Goal: Task Accomplishment & Management: Manage account settings

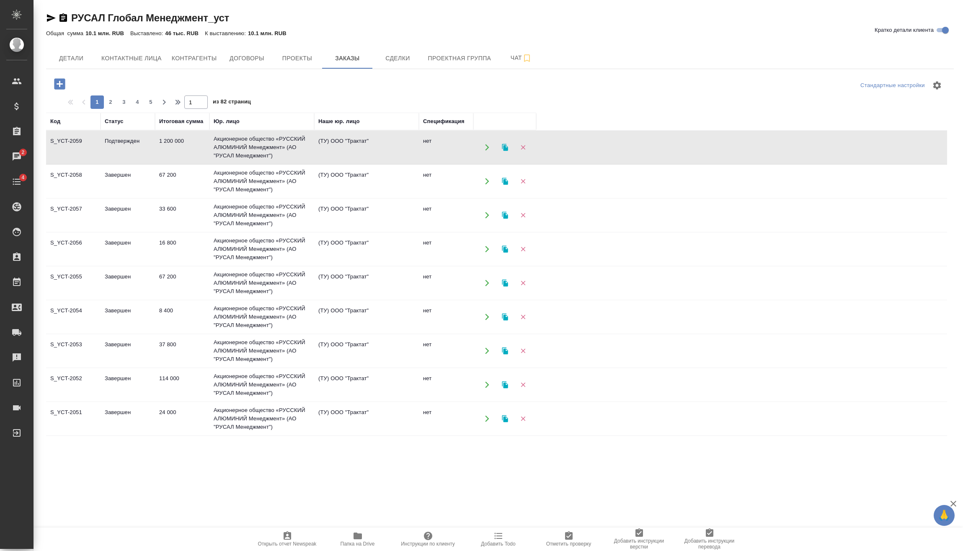
click at [145, 147] on td "Подтвержден" at bounding box center [128, 147] width 54 height 29
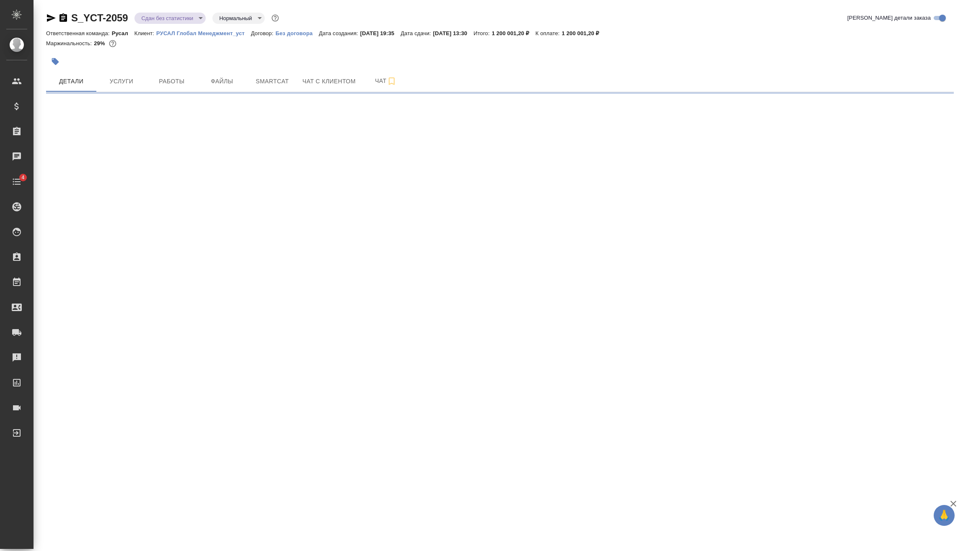
select select "RU"
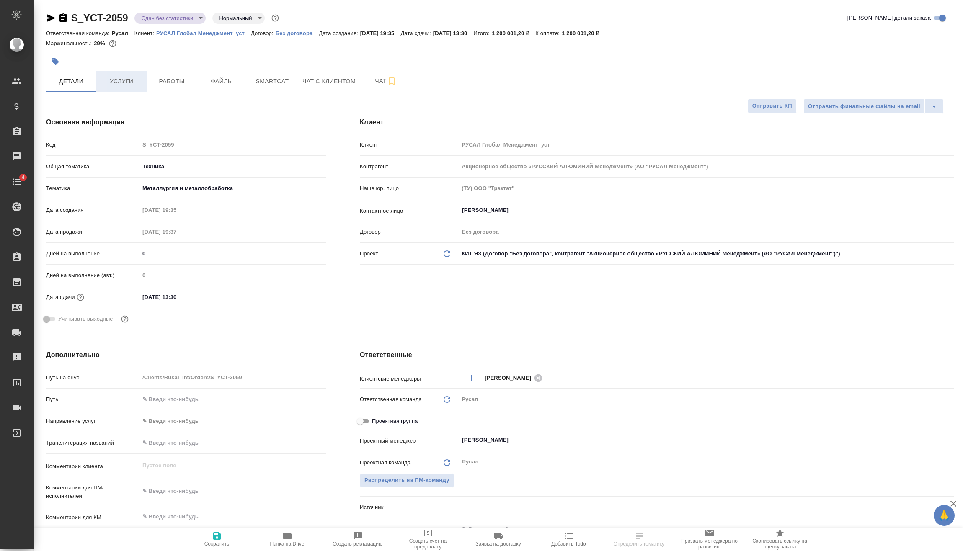
type textarea "x"
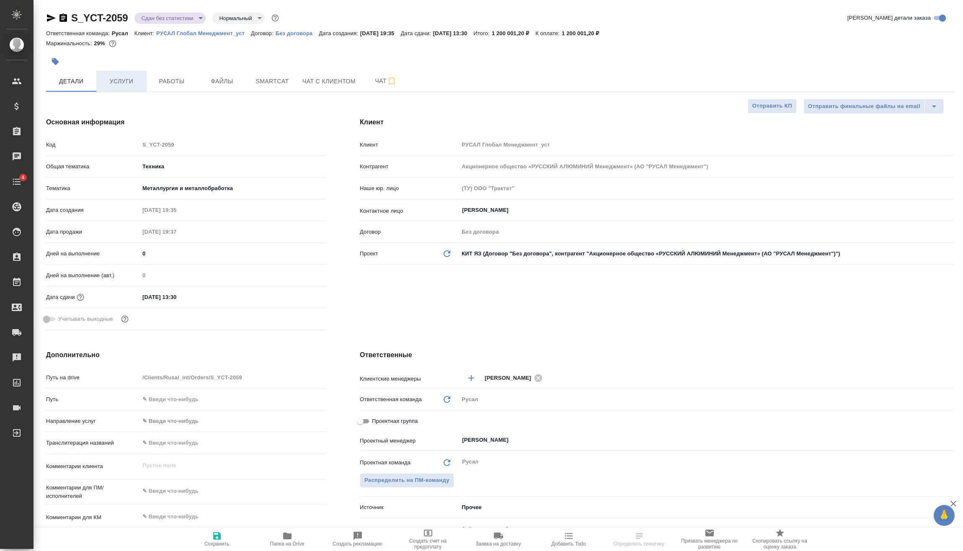
type textarea "x"
click at [123, 86] on span "Услуги" at bounding box center [121, 81] width 40 height 10
type textarea "x"
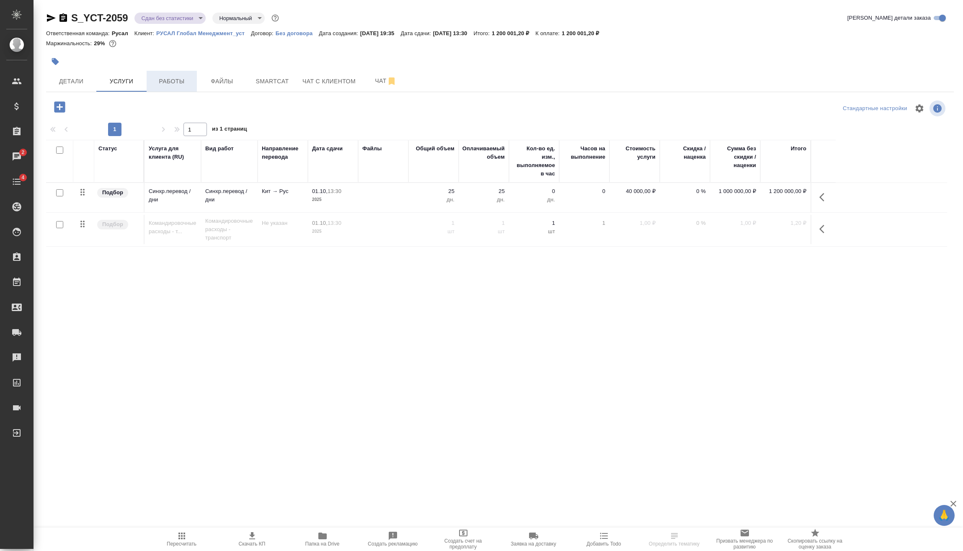
click at [187, 78] on span "Работы" at bounding box center [172, 81] width 40 height 10
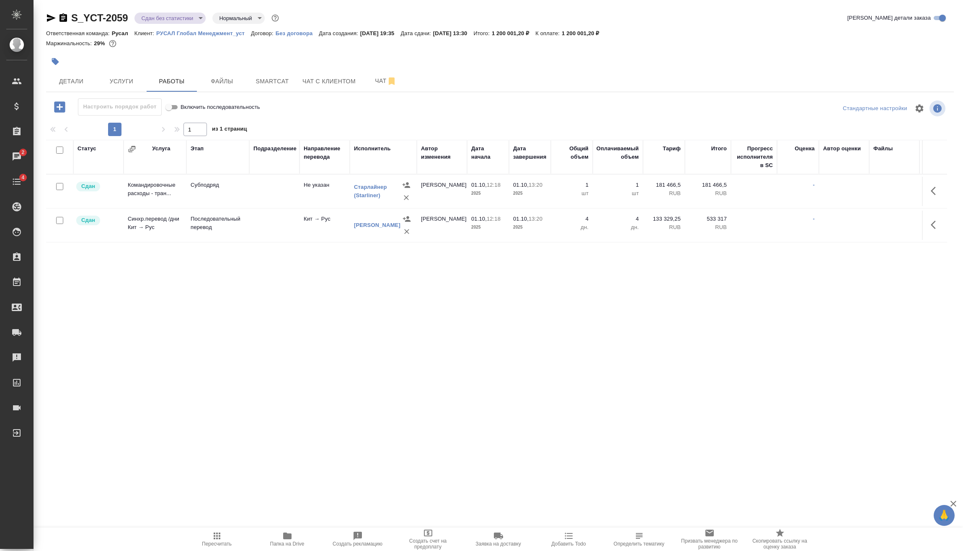
click at [878, 281] on div "Статус Услуга Этап Подразделение Направление перевода Исполнитель Автор изменен…" at bounding box center [496, 307] width 901 height 335
click at [128, 80] on span "Услуги" at bounding box center [121, 81] width 40 height 10
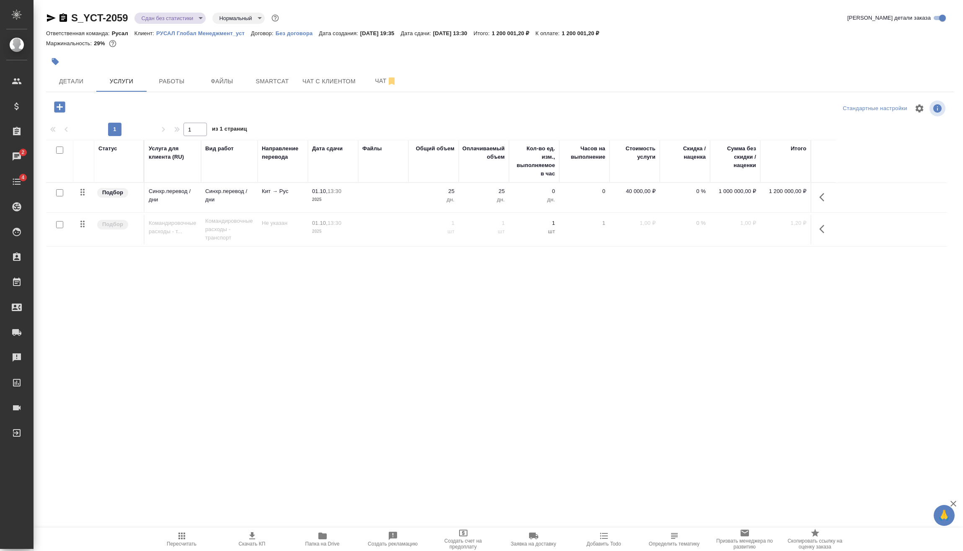
click at [63, 107] on icon "button" at bounding box center [59, 106] width 11 height 11
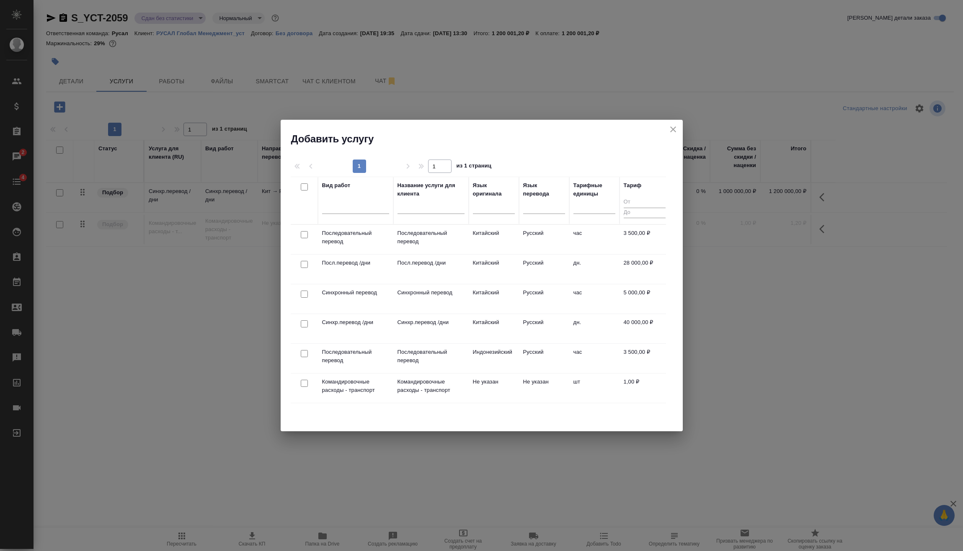
click at [305, 326] on input "checkbox" at bounding box center [304, 324] width 7 height 7
checkbox input "true"
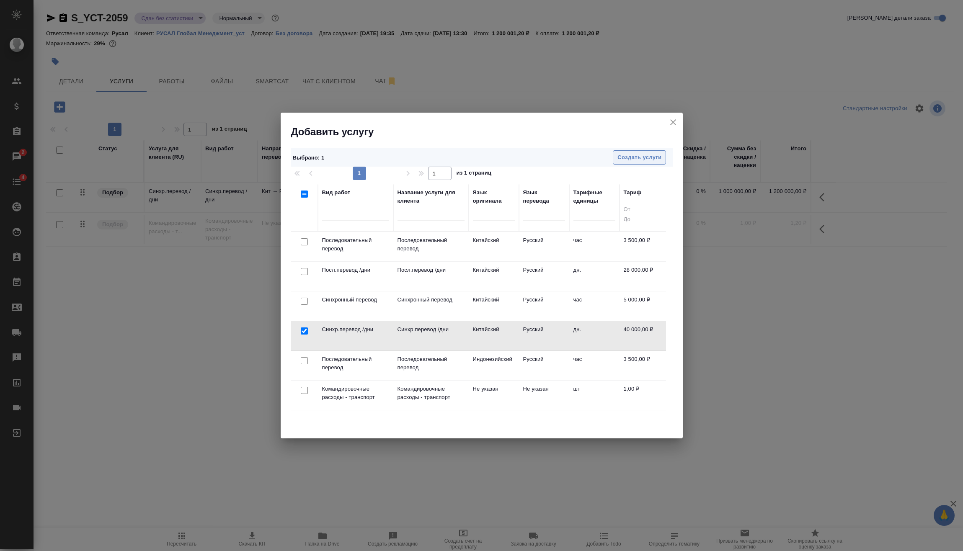
click at [653, 156] on span "Создать услуги" at bounding box center [640, 158] width 44 height 10
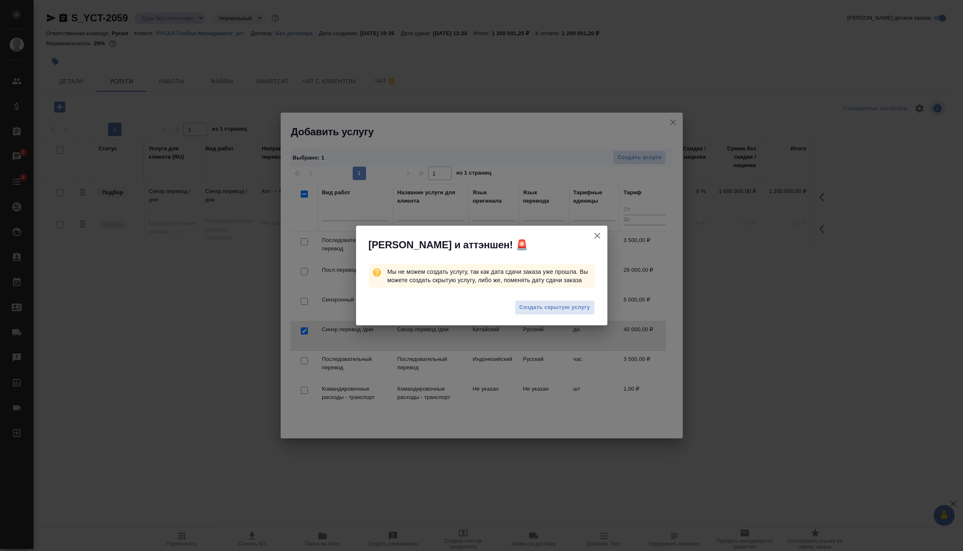
click at [599, 234] on icon "button" at bounding box center [598, 236] width 6 height 6
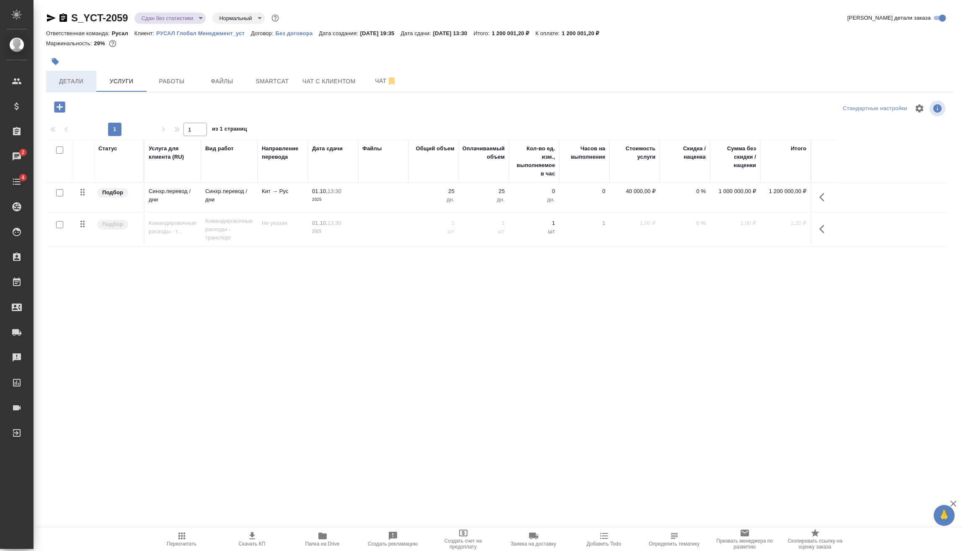
click at [74, 85] on span "Детали" at bounding box center [71, 81] width 40 height 10
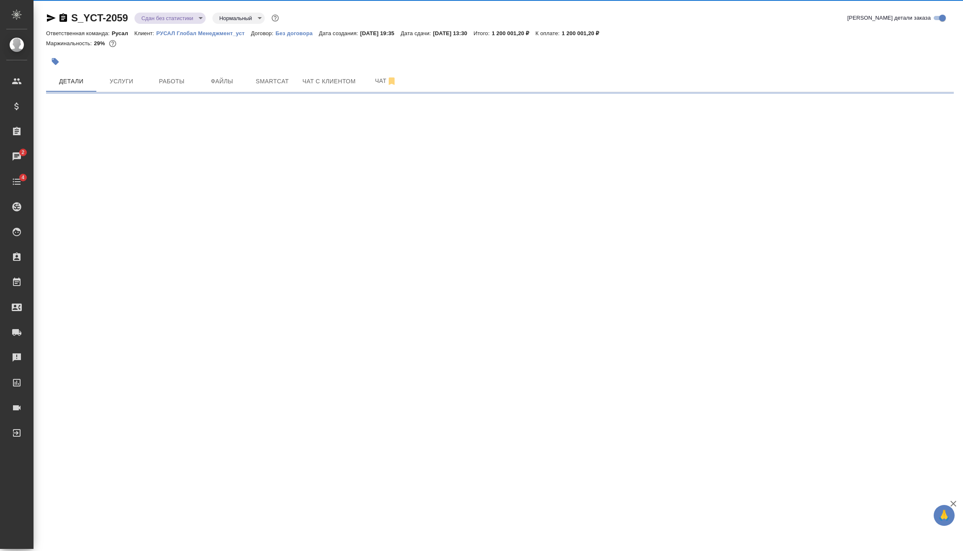
select select "RU"
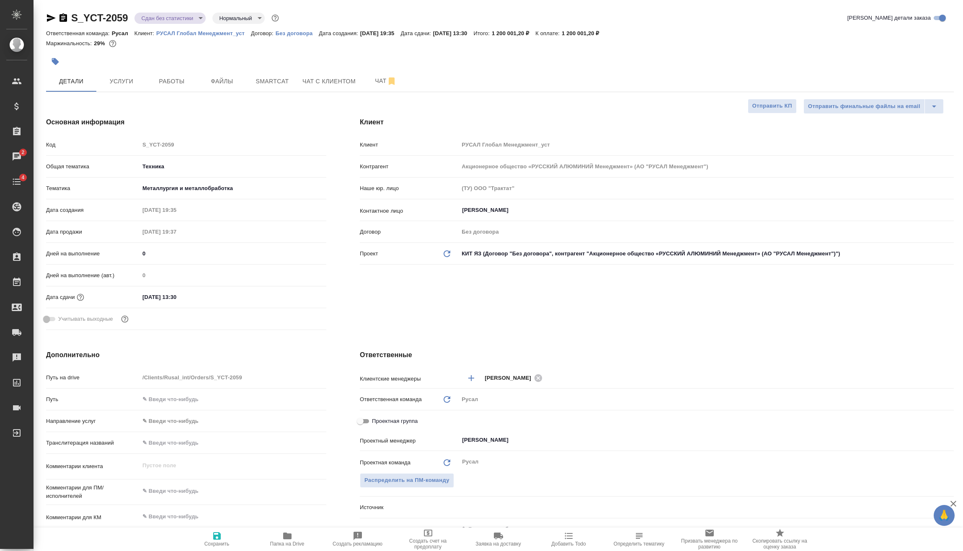
type textarea "x"
click at [195, 293] on input "01.10.2025 13:30" at bounding box center [176, 297] width 73 height 12
click at [299, 292] on icon "button" at bounding box center [302, 297] width 10 height 10
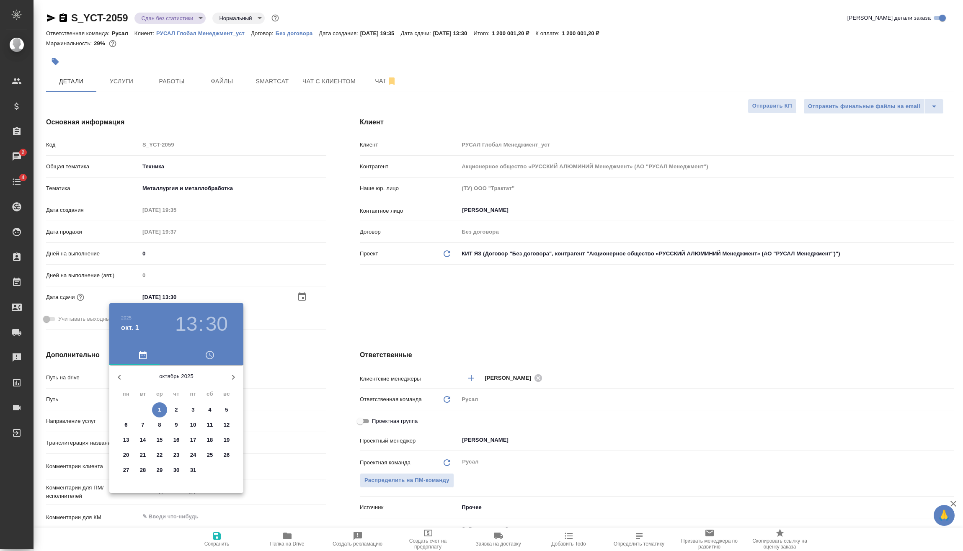
click at [179, 410] on span "2" at bounding box center [176, 410] width 15 height 8
type input "02.10.2025 13:30"
type textarea "x"
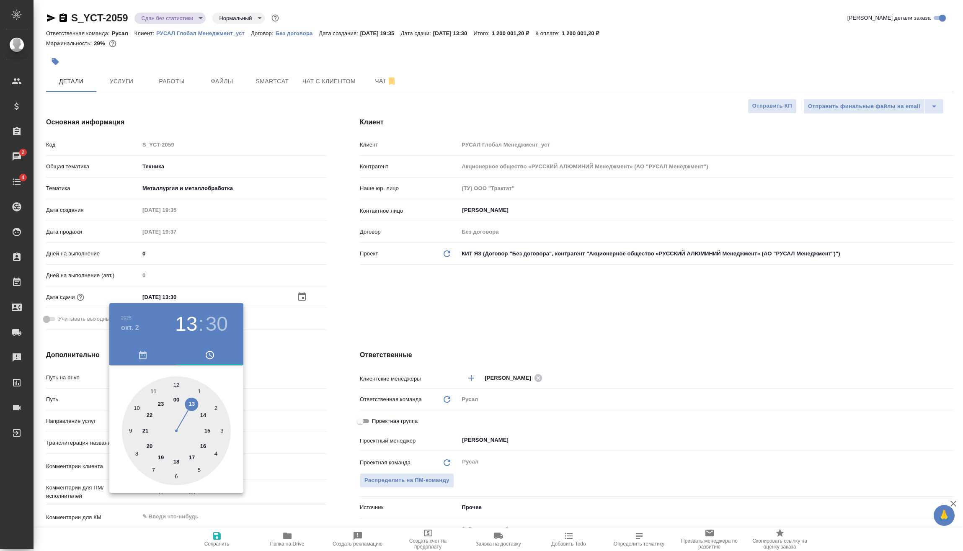
click at [305, 396] on div at bounding box center [481, 275] width 963 height 551
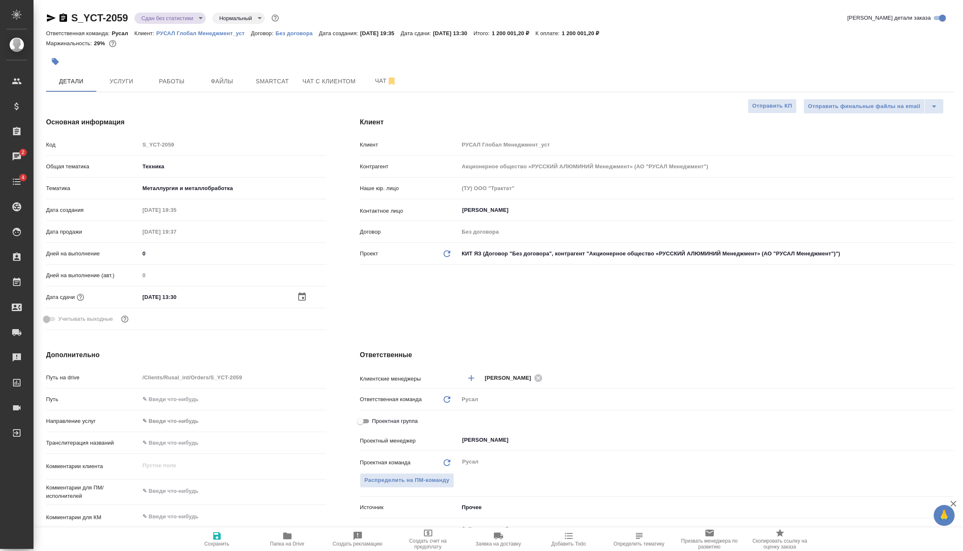
click at [222, 539] on icon "button" at bounding box center [217, 536] width 10 height 10
type textarea "x"
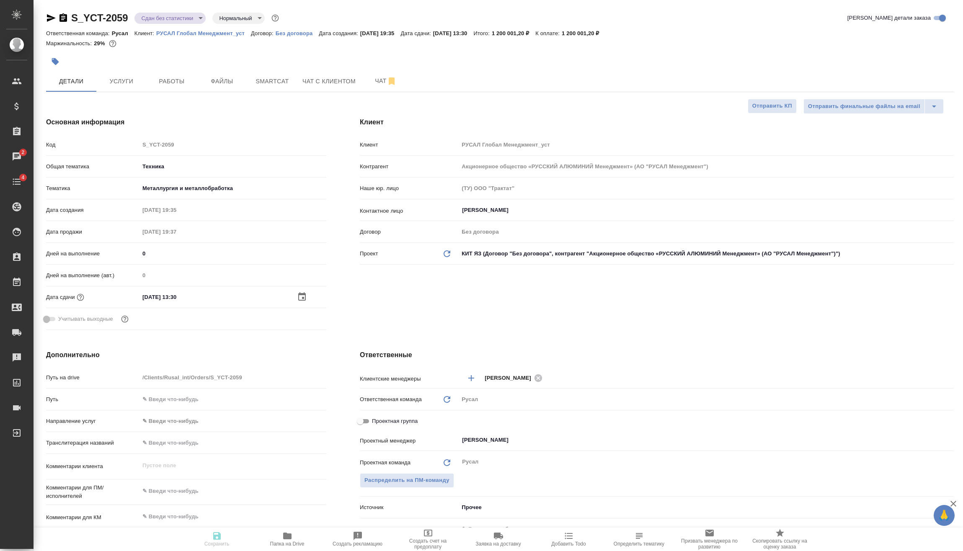
type textarea "x"
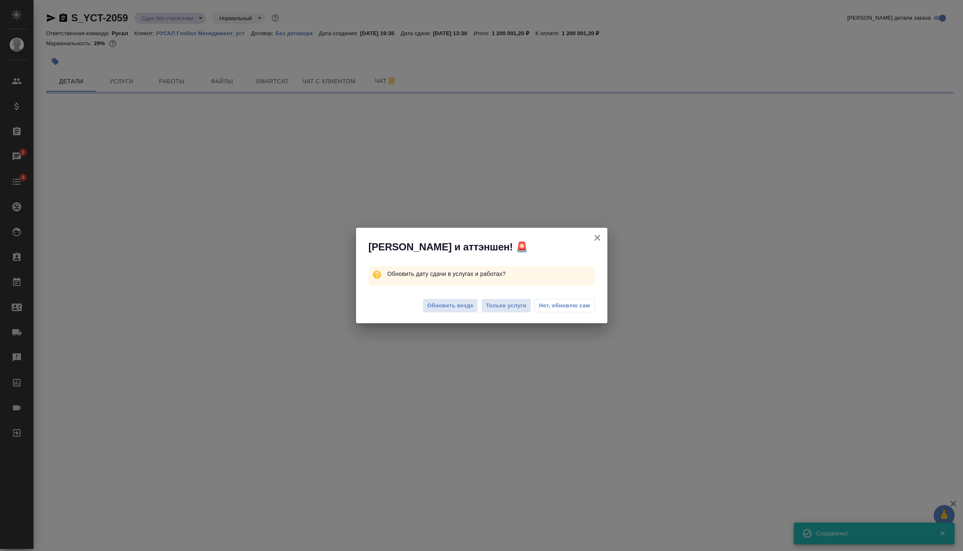
select select "RU"
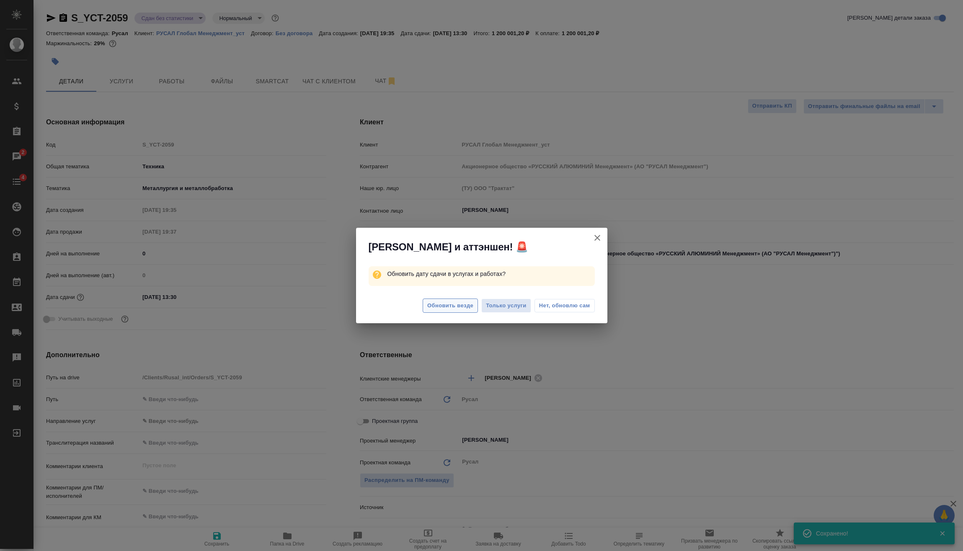
type textarea "x"
click at [468, 307] on span "Обновить везде" at bounding box center [450, 306] width 46 height 10
type textarea "x"
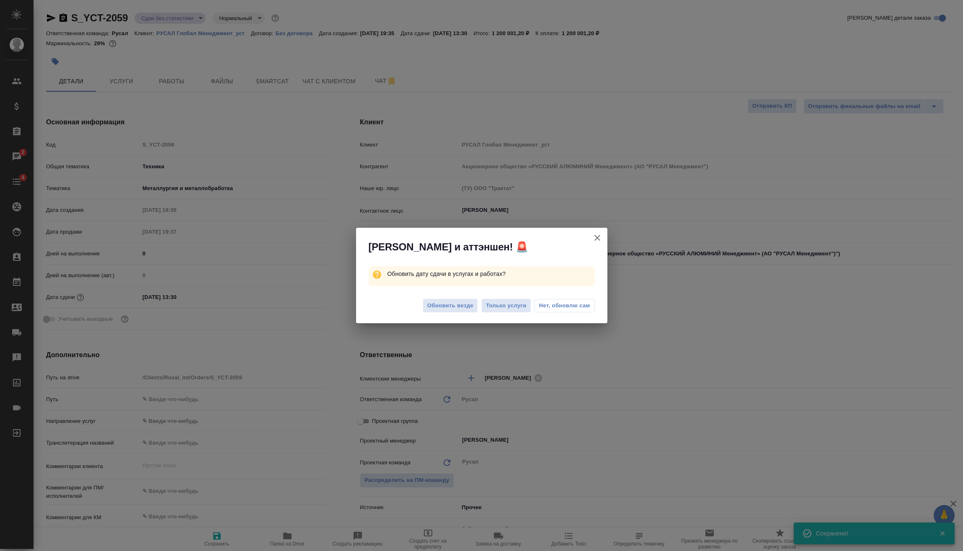
type textarea "x"
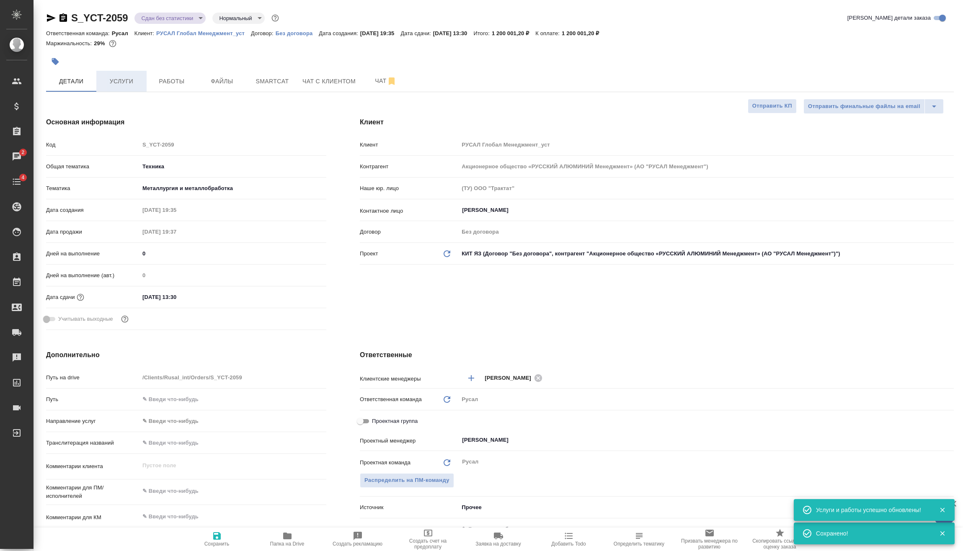
click at [123, 81] on span "Услуги" at bounding box center [121, 81] width 40 height 10
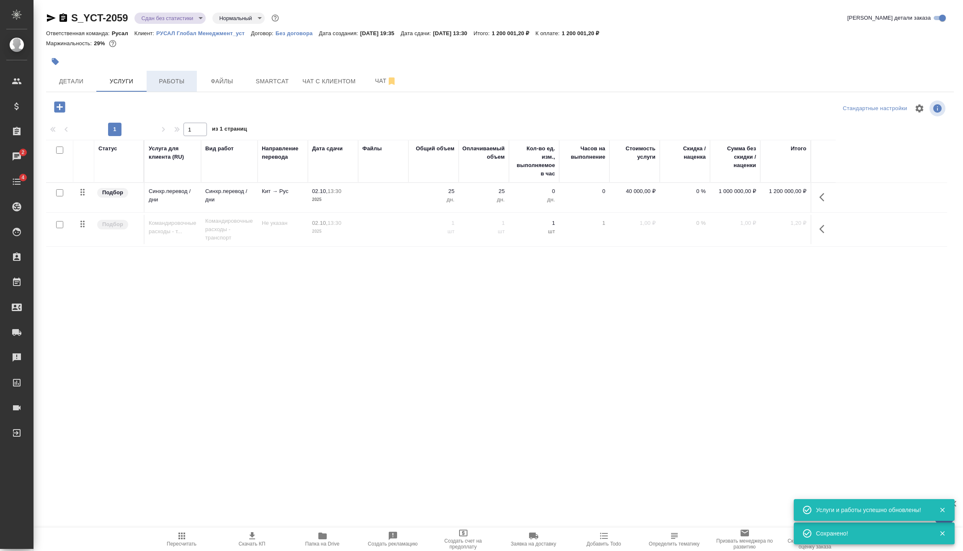
click at [182, 80] on span "Работы" at bounding box center [172, 81] width 40 height 10
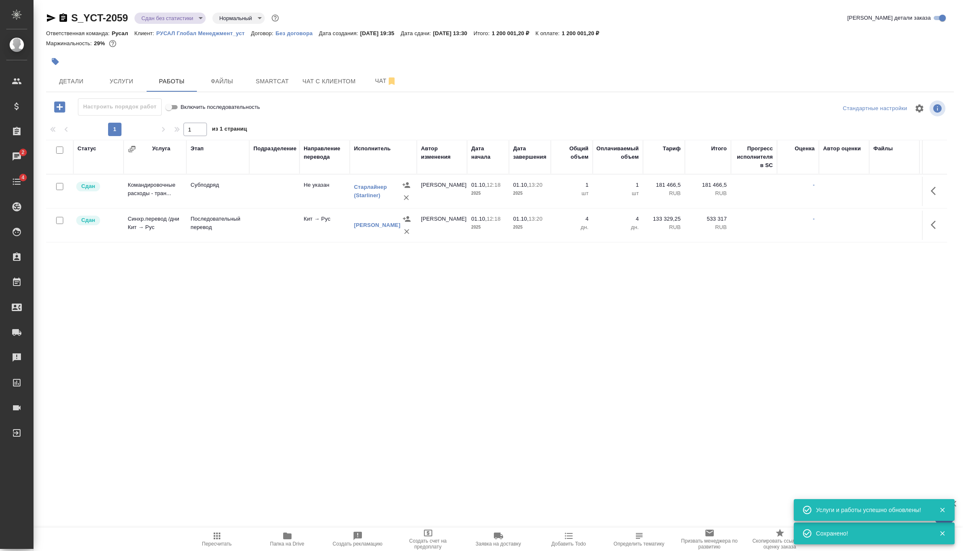
click at [935, 195] on icon "button" at bounding box center [936, 191] width 10 height 10
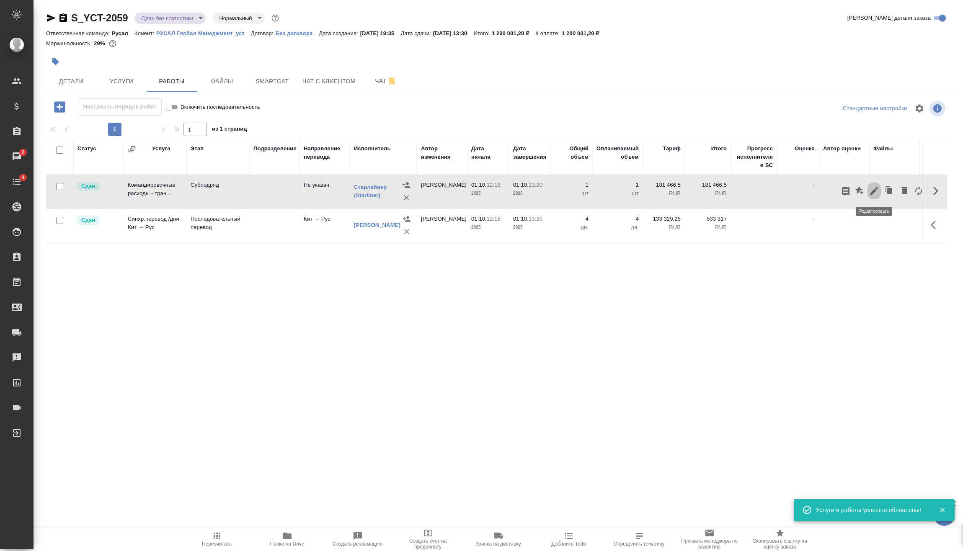
click at [874, 190] on icon "button" at bounding box center [874, 191] width 10 height 10
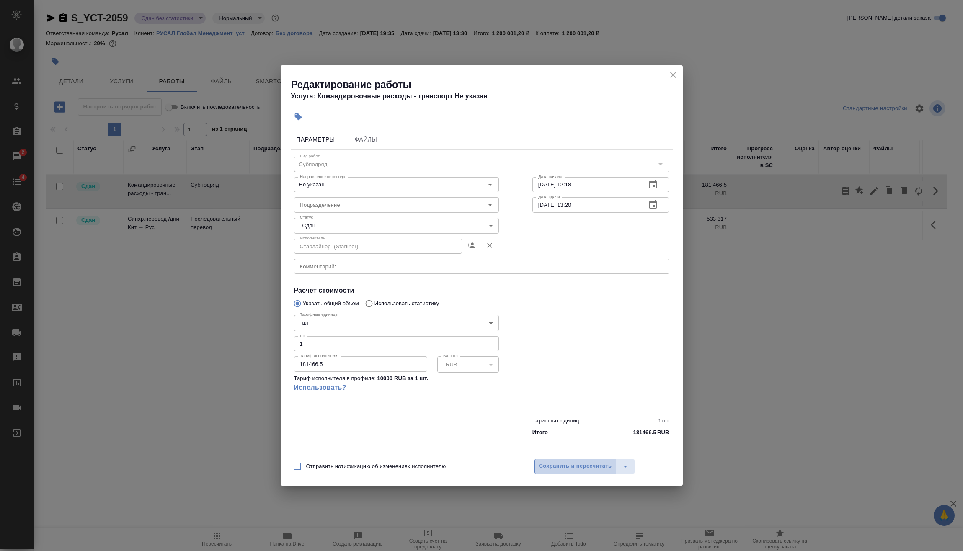
click at [585, 463] on span "Сохранить и пересчитать" at bounding box center [575, 467] width 73 height 10
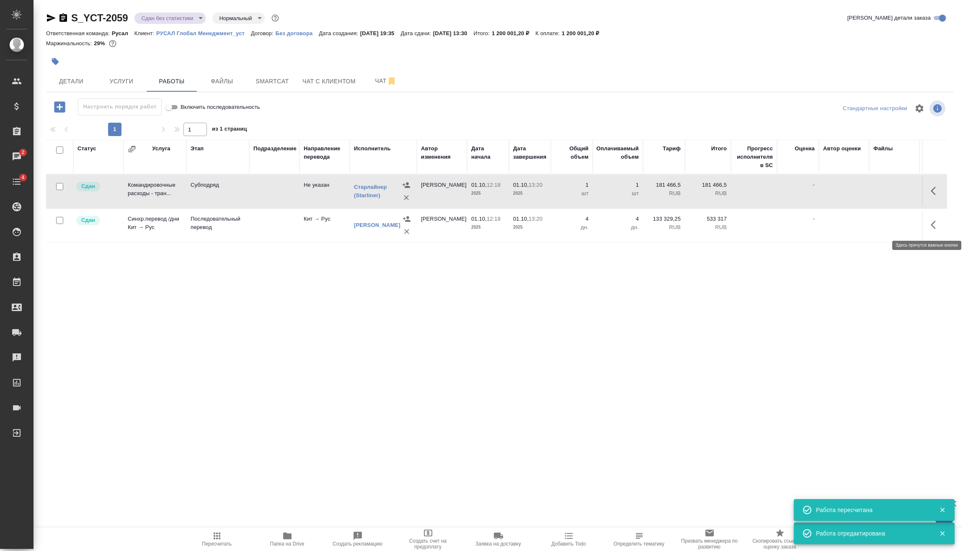
click at [936, 225] on icon "button" at bounding box center [936, 225] width 10 height 10
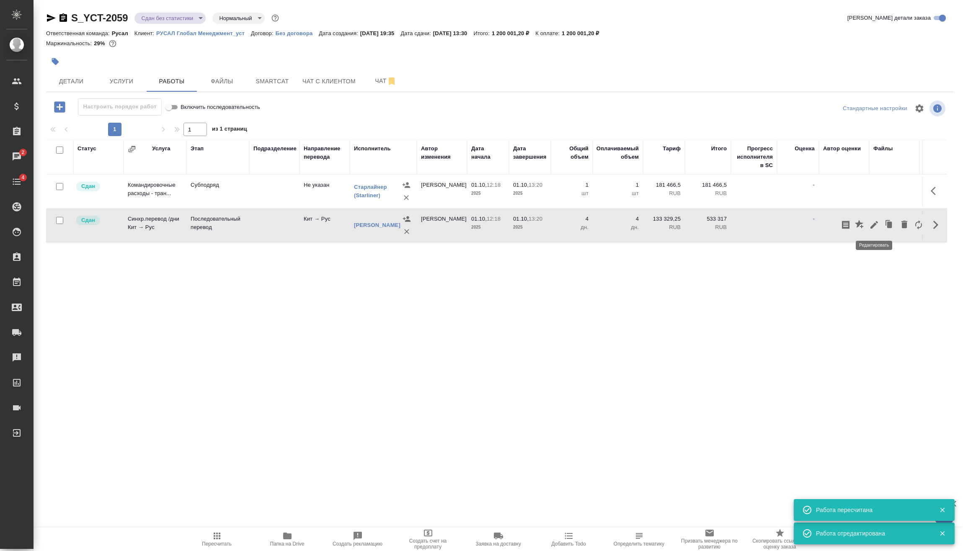
click at [877, 227] on icon "button" at bounding box center [874, 225] width 10 height 10
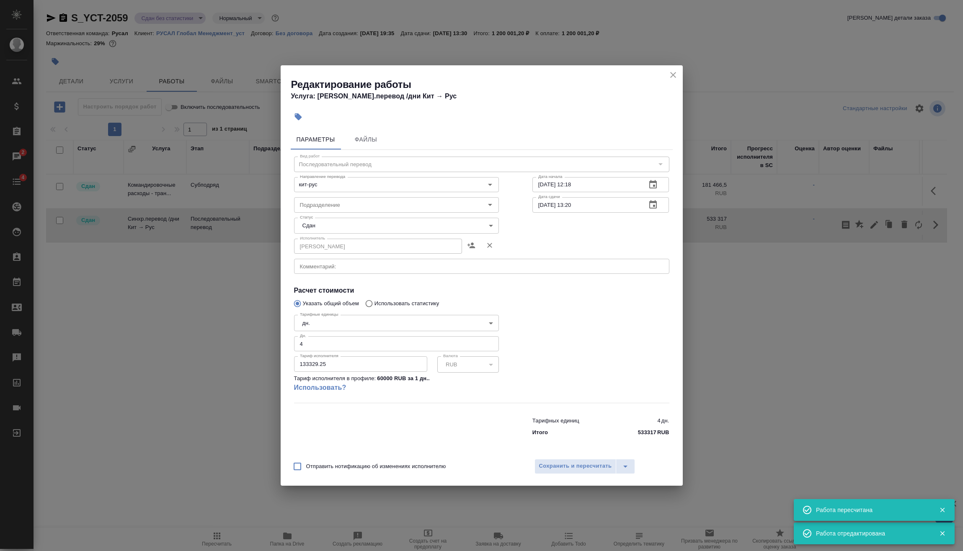
drag, startPoint x: 673, startPoint y: 77, endPoint x: 651, endPoint y: 85, distance: 24.3
click at [673, 77] on icon "close" at bounding box center [673, 75] width 10 height 10
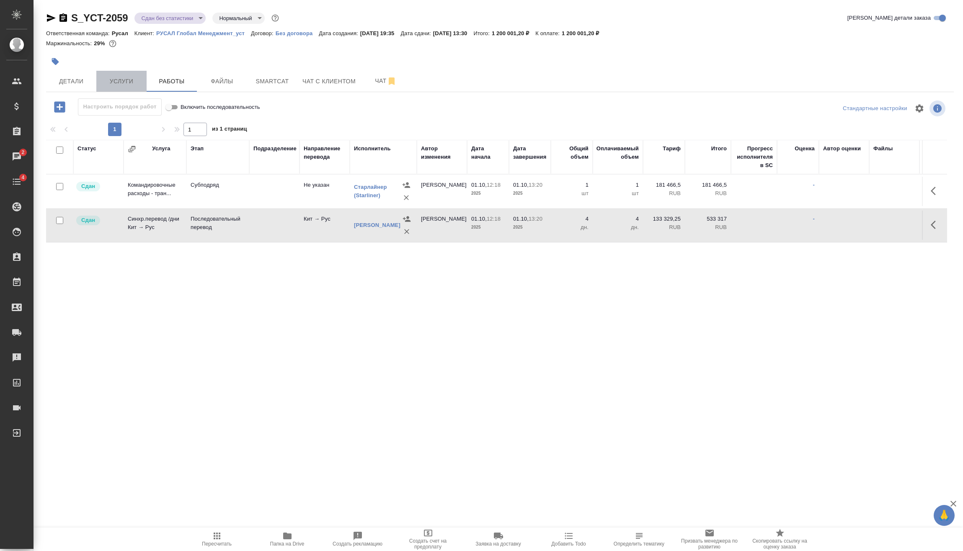
click at [120, 76] on span "Услуги" at bounding box center [121, 81] width 40 height 10
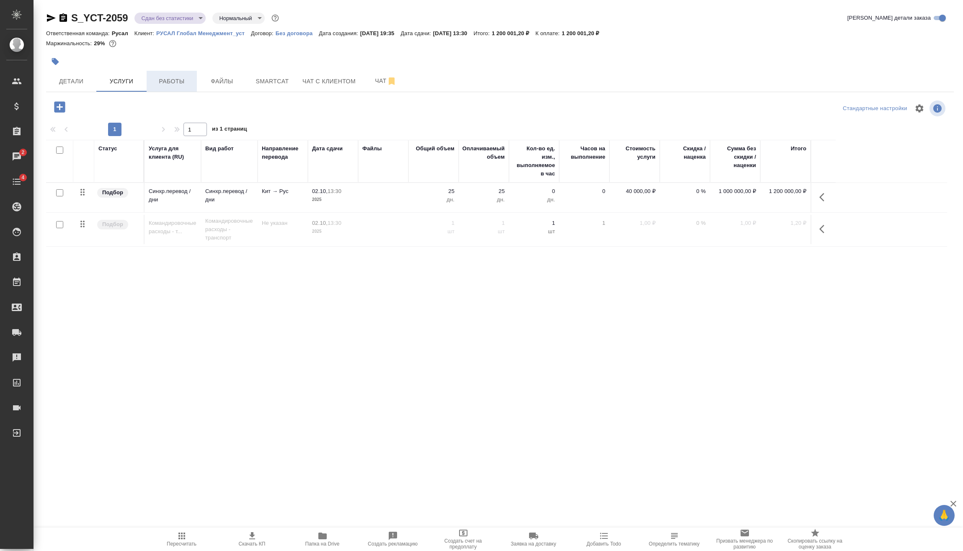
click at [160, 78] on span "Работы" at bounding box center [172, 81] width 40 height 10
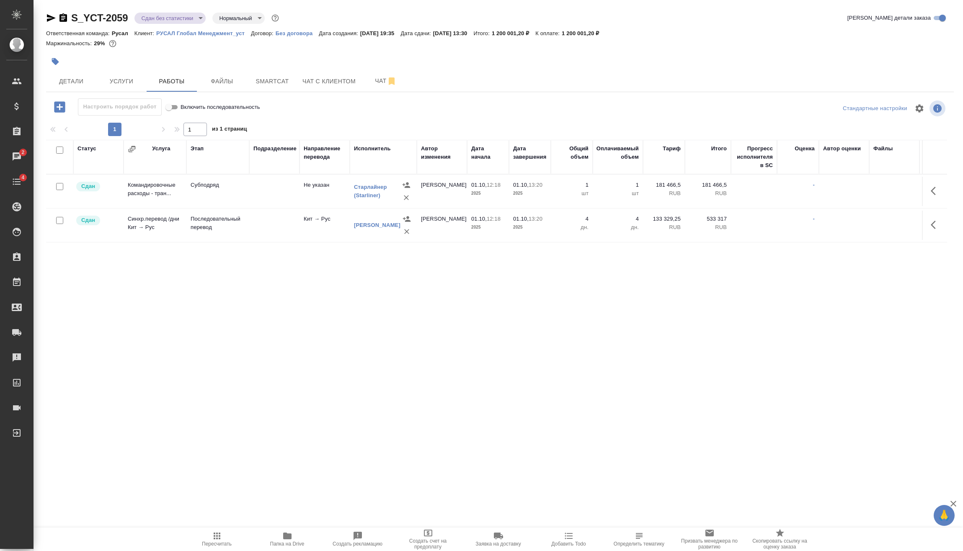
click at [62, 113] on icon "button" at bounding box center [59, 107] width 15 height 15
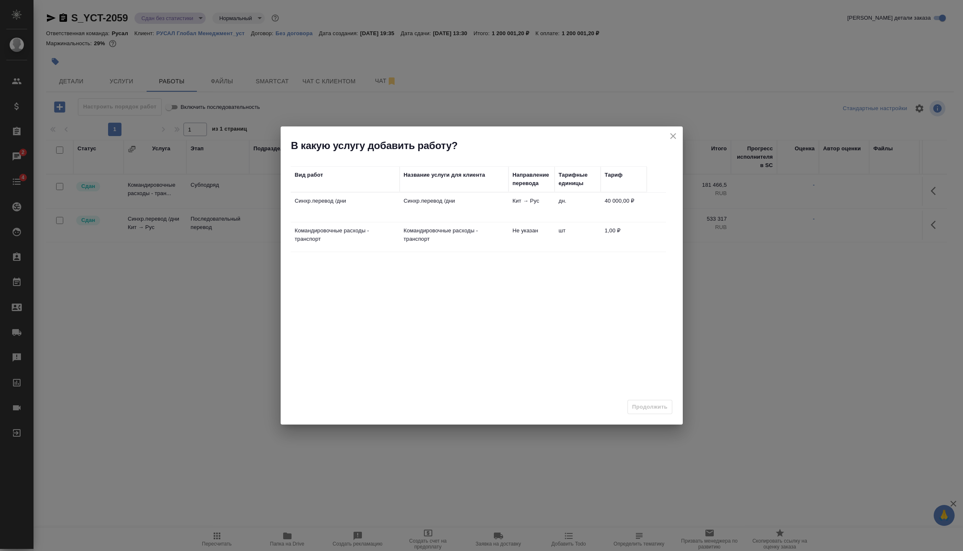
click at [474, 212] on td "Синхр.перевод /дни" at bounding box center [454, 207] width 109 height 29
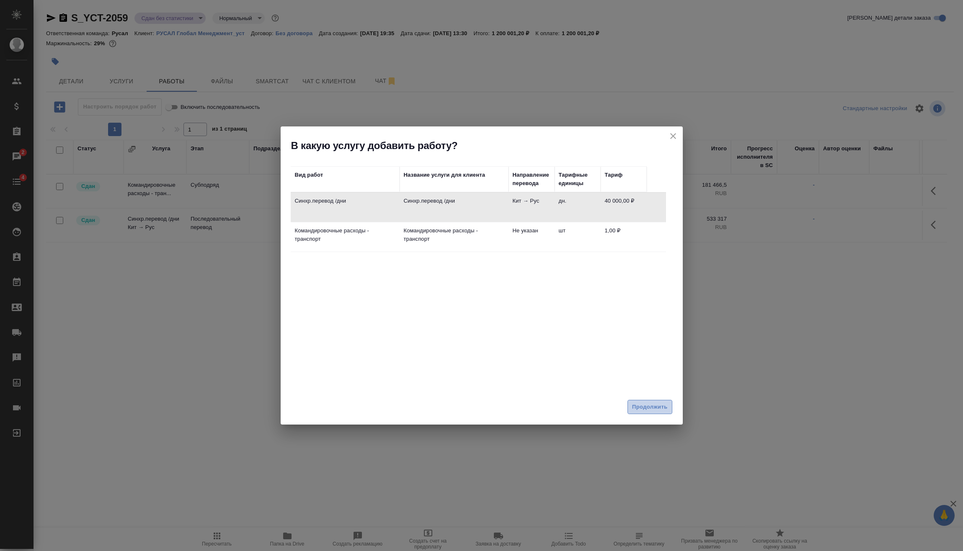
click at [662, 410] on span "Продолжить" at bounding box center [649, 408] width 35 height 10
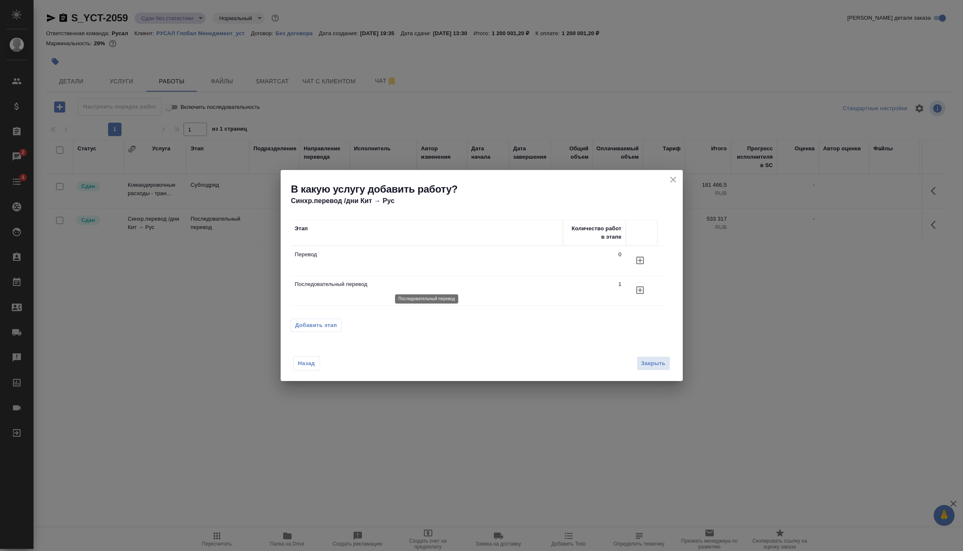
click at [341, 286] on p "Последовательный перевод" at bounding box center [427, 284] width 264 height 8
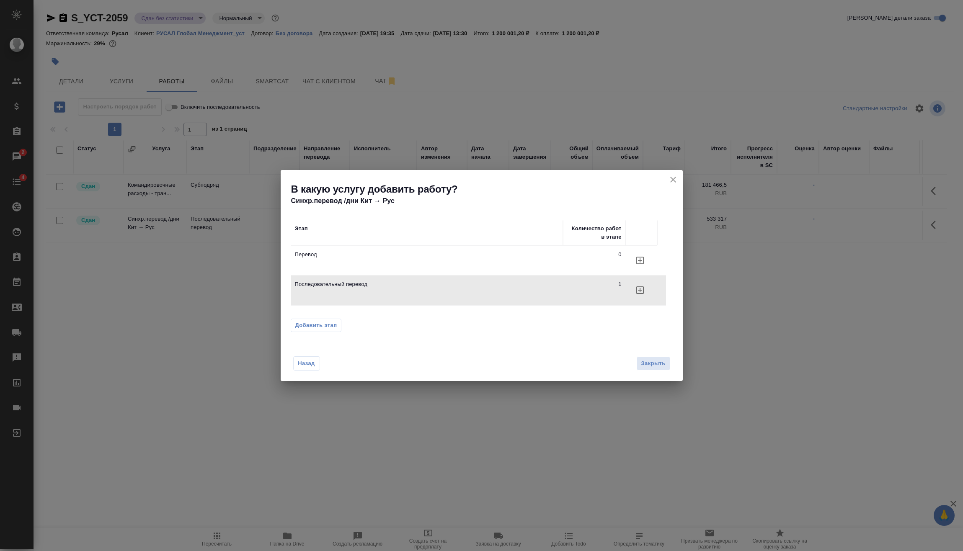
click at [676, 182] on icon "close" at bounding box center [673, 180] width 10 height 10
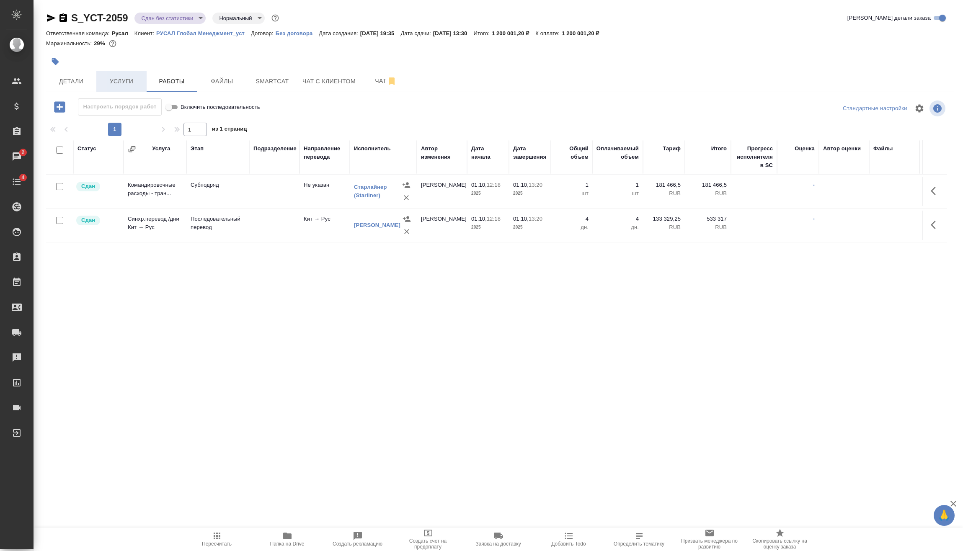
click at [134, 80] on span "Услуги" at bounding box center [121, 81] width 40 height 10
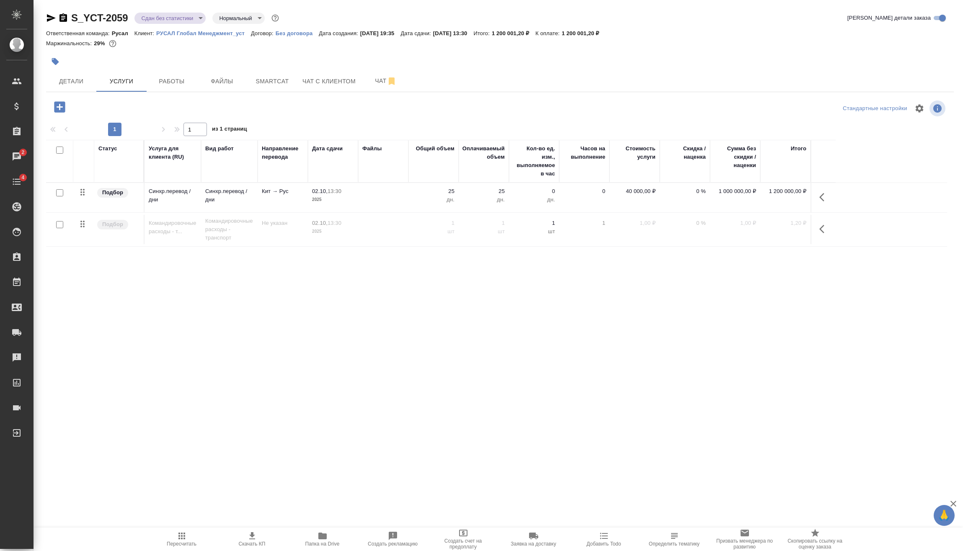
click at [67, 111] on button "button" at bounding box center [59, 106] width 23 height 17
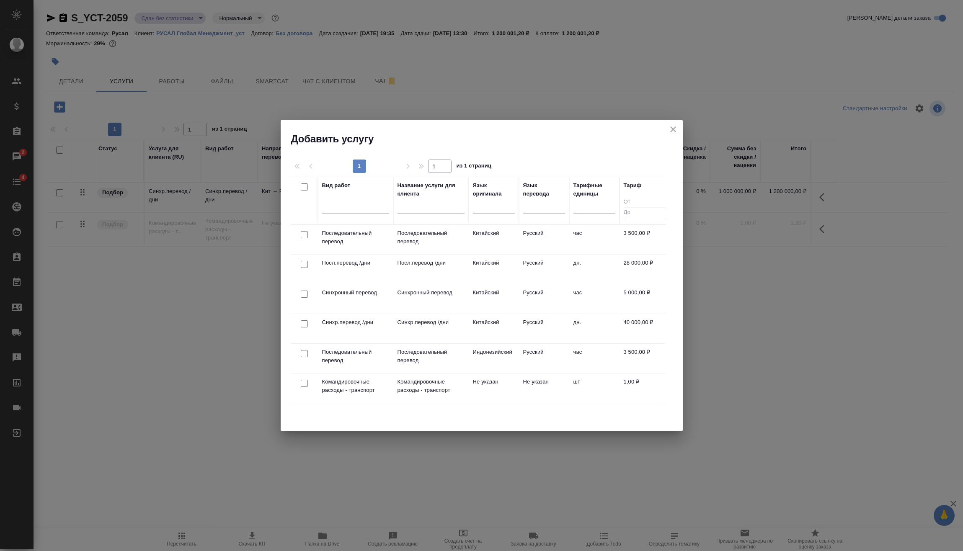
click at [304, 327] on input "checkbox" at bounding box center [304, 324] width 7 height 7
checkbox input "true"
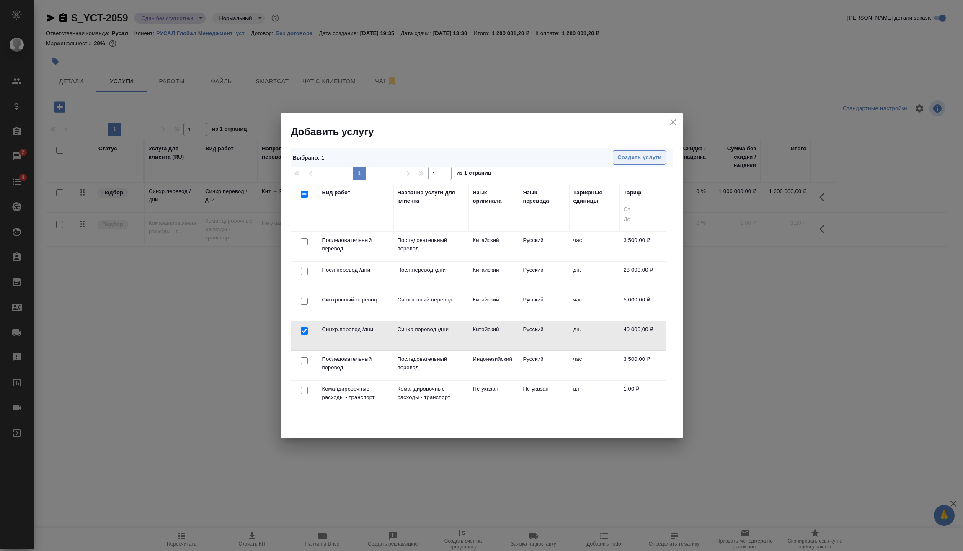
click at [649, 153] on span "Создать услуги" at bounding box center [640, 158] width 44 height 10
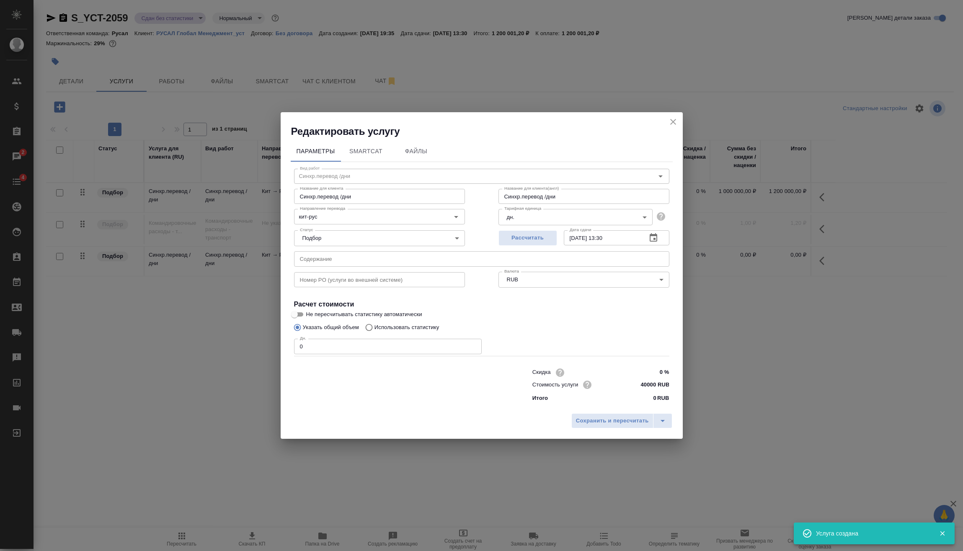
click at [309, 345] on input "0" at bounding box center [388, 346] width 188 height 15
drag, startPoint x: 324, startPoint y: 357, endPoint x: 276, endPoint y: 354, distance: 48.7
click at [285, 354] on div "Параметры SmartCat Файлы Вид работ Синхр.перевод /дни Вид работ Название для кл…" at bounding box center [482, 274] width 402 height 272
click at [323, 349] on input "0" at bounding box center [388, 346] width 188 height 15
drag, startPoint x: 323, startPoint y: 349, endPoint x: 297, endPoint y: 350, distance: 26.0
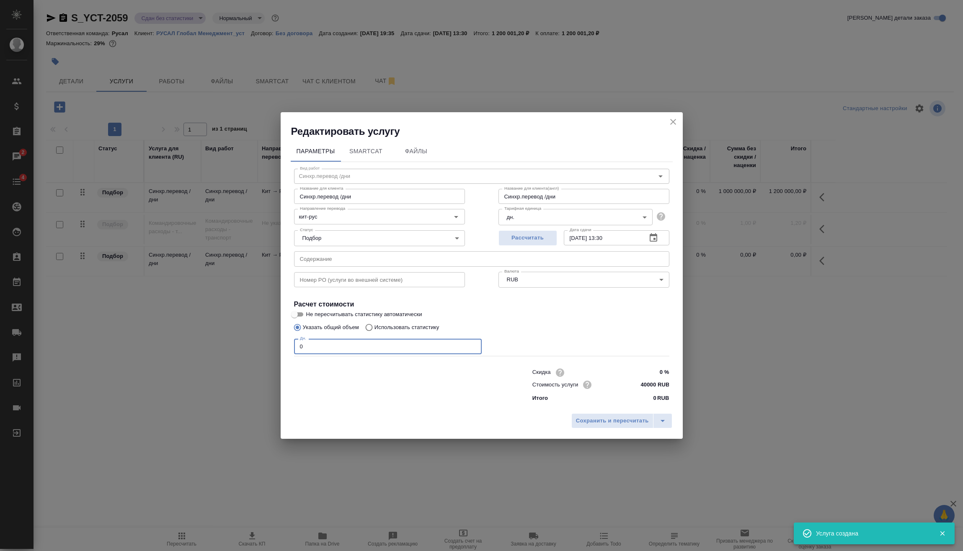
click at [288, 346] on div "Параметры SmartCat Файлы Вид работ Синхр.перевод /дни Вид работ Название для кл…" at bounding box center [482, 274] width 402 height 272
type input "26"
click at [590, 423] on span "Сохранить и пересчитать" at bounding box center [612, 422] width 73 height 10
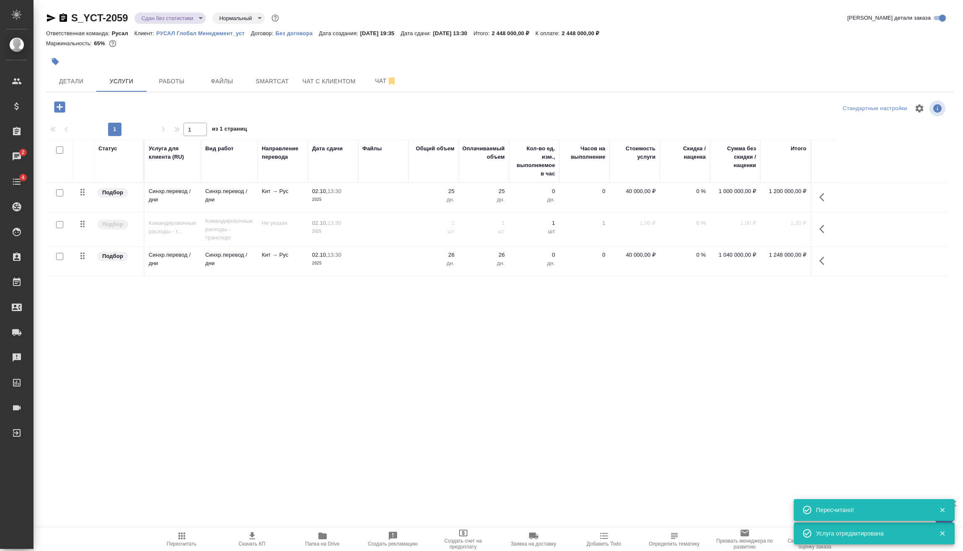
click at [60, 107] on icon "button" at bounding box center [59, 107] width 15 height 15
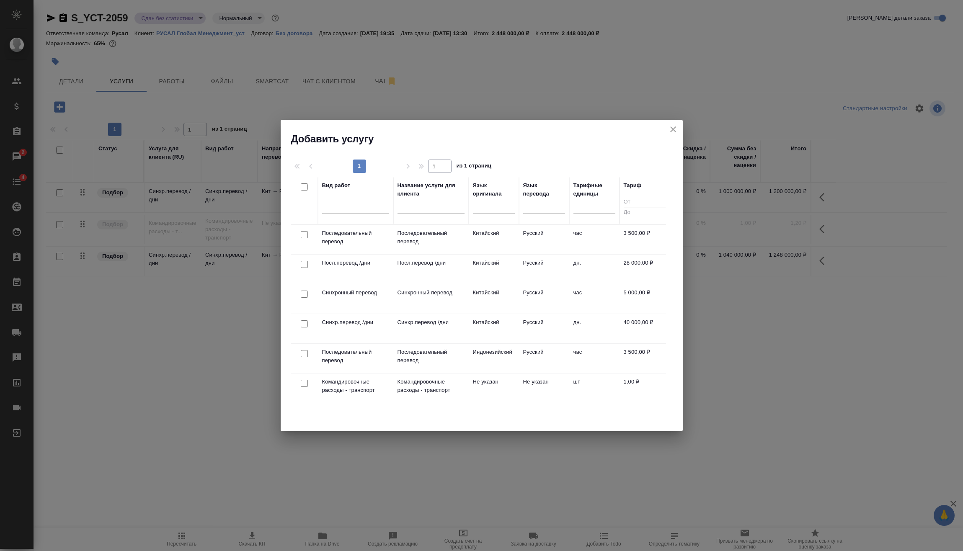
click at [306, 295] on input "checkbox" at bounding box center [304, 294] width 7 height 7
checkbox input "true"
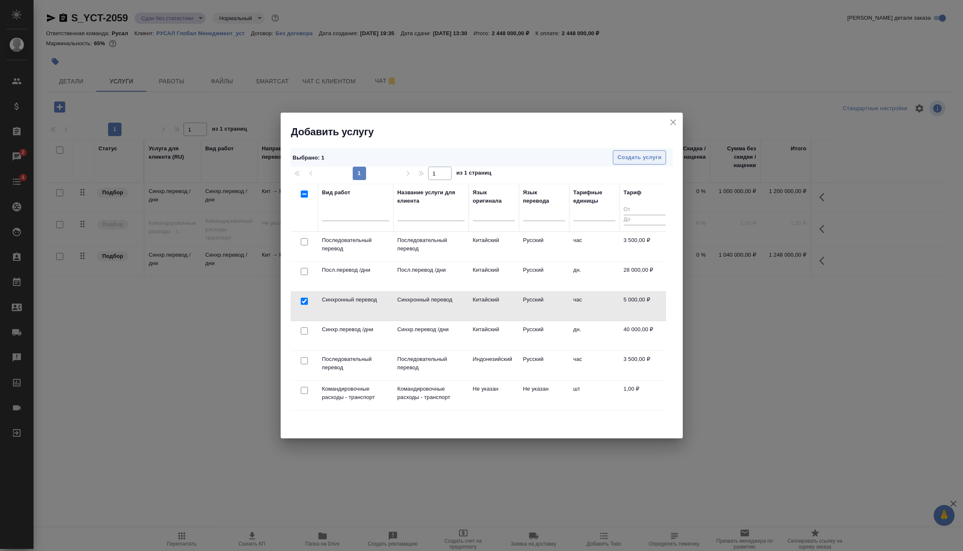
click at [641, 164] on button "Создать услуги" at bounding box center [639, 157] width 53 height 15
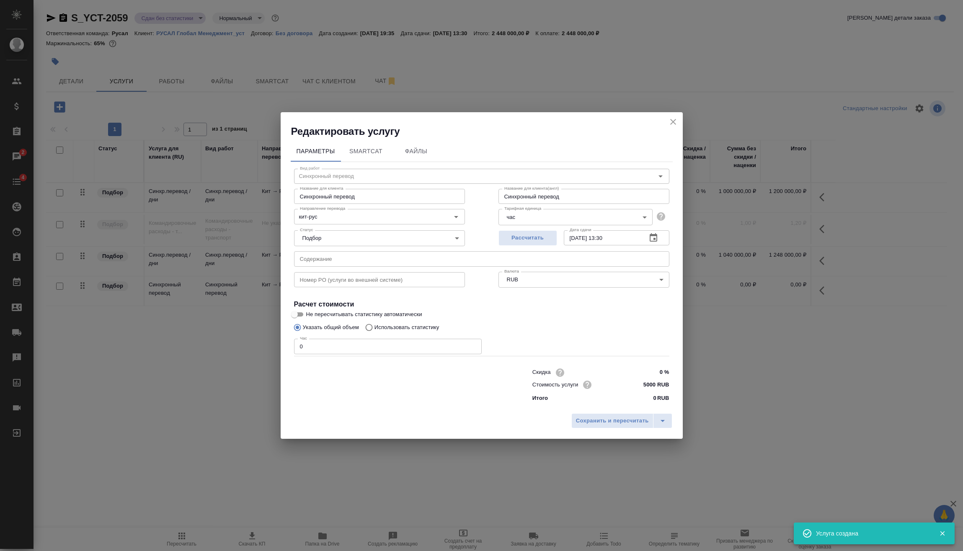
click at [281, 360] on div "Параметры SmartCat Файлы Вид работ Синхронный перевод Вид работ Название для кл…" at bounding box center [482, 274] width 402 height 272
type input "2"
click at [597, 417] on span "Сохранить и пересчитать" at bounding box center [612, 422] width 73 height 10
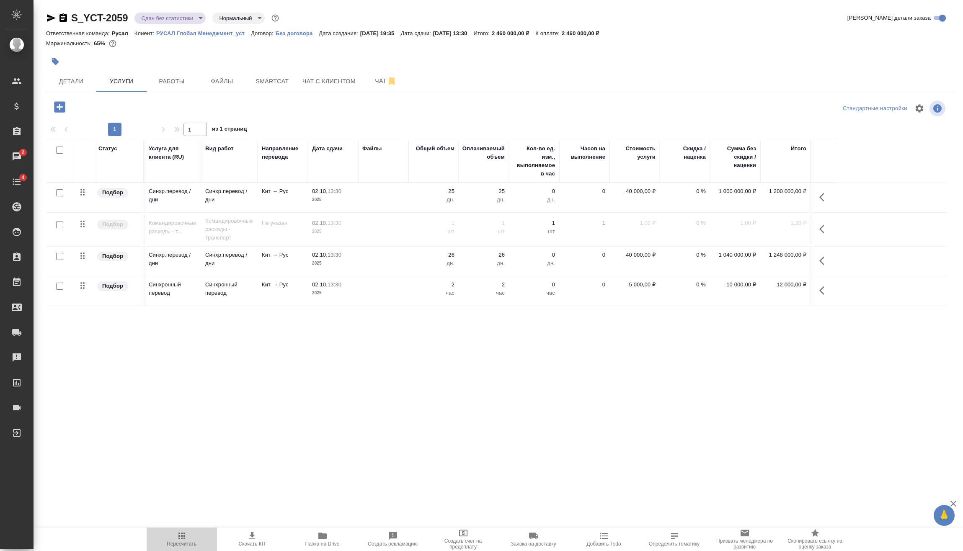
click at [178, 535] on icon "button" at bounding box center [182, 536] width 10 height 10
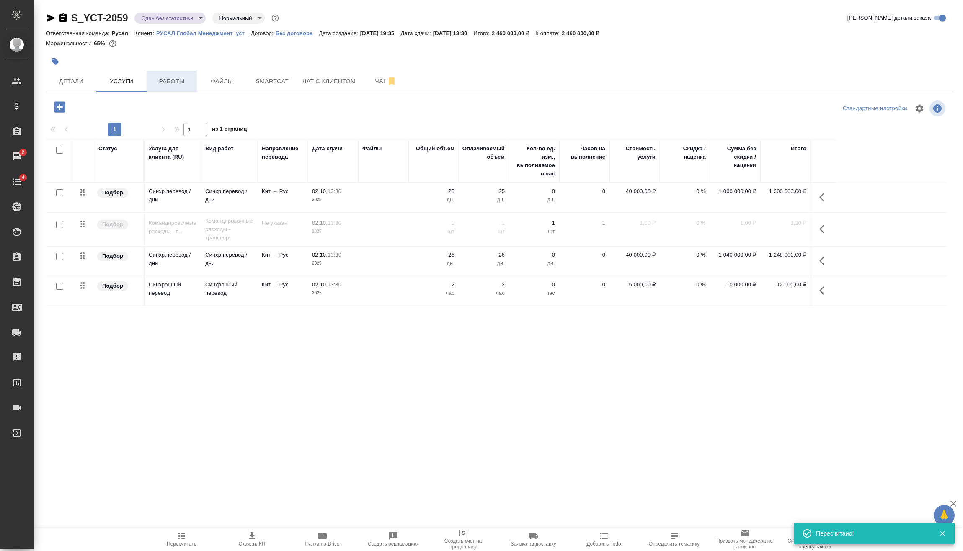
click at [179, 75] on button "Работы" at bounding box center [172, 81] width 50 height 21
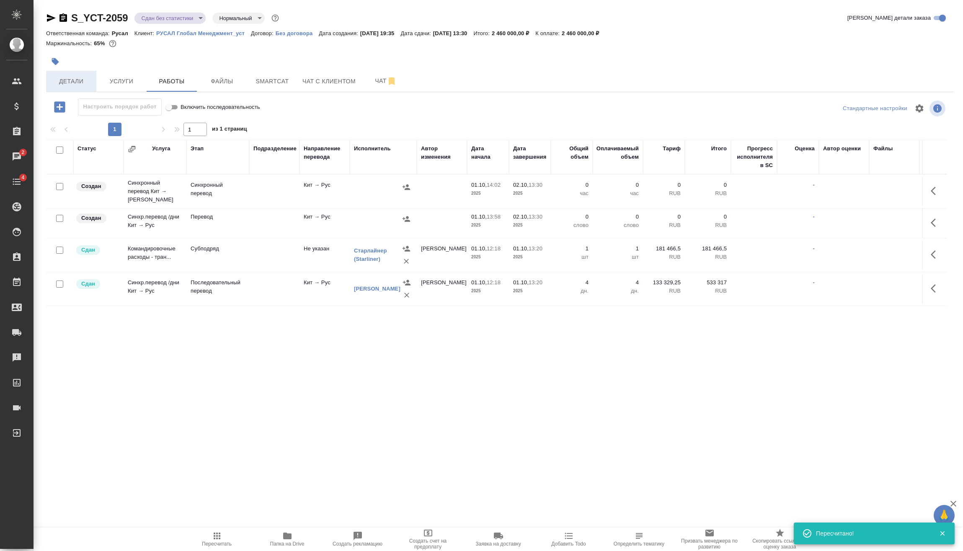
click at [84, 81] on span "Детали" at bounding box center [71, 81] width 40 height 10
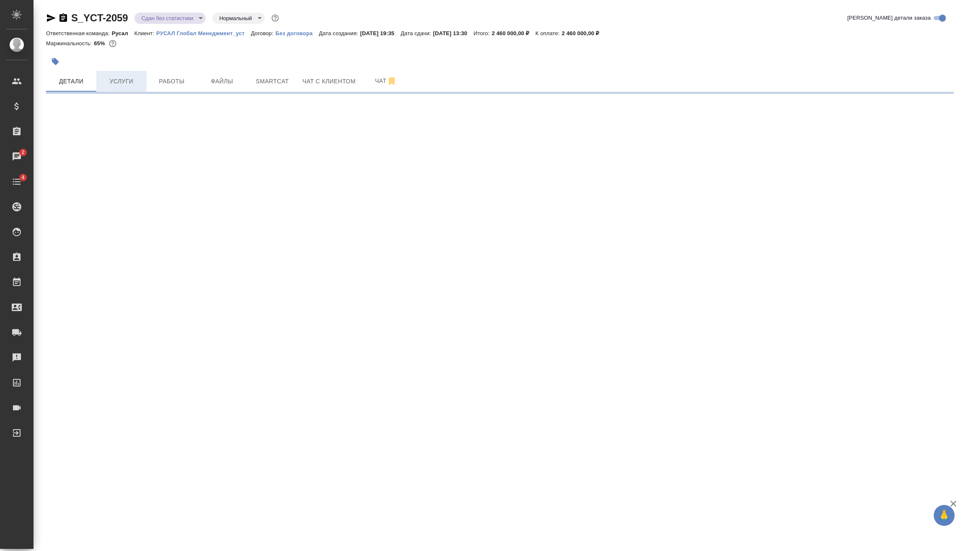
select select "RU"
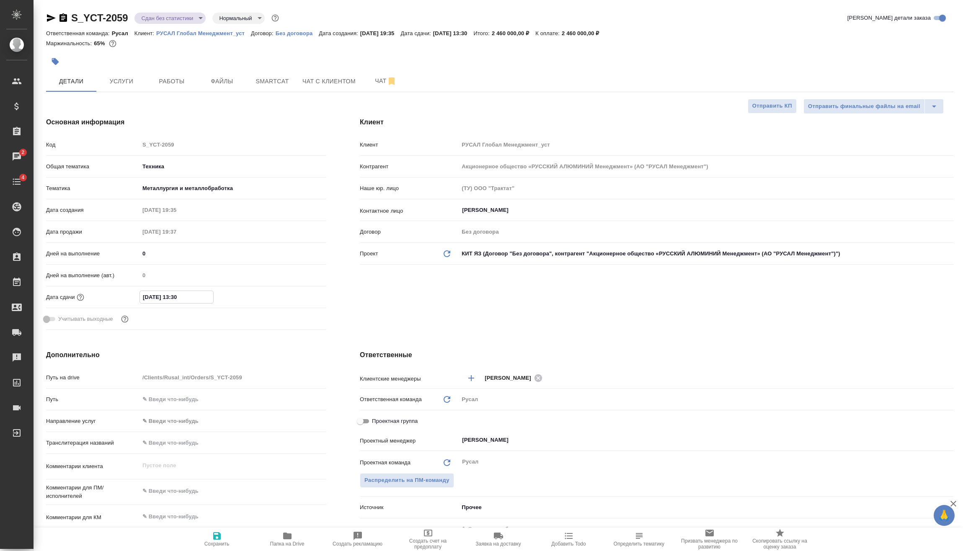
click at [208, 299] on input "02.10.2025 13:30" at bounding box center [176, 297] width 73 height 12
click at [303, 292] on icon "button" at bounding box center [302, 297] width 10 height 10
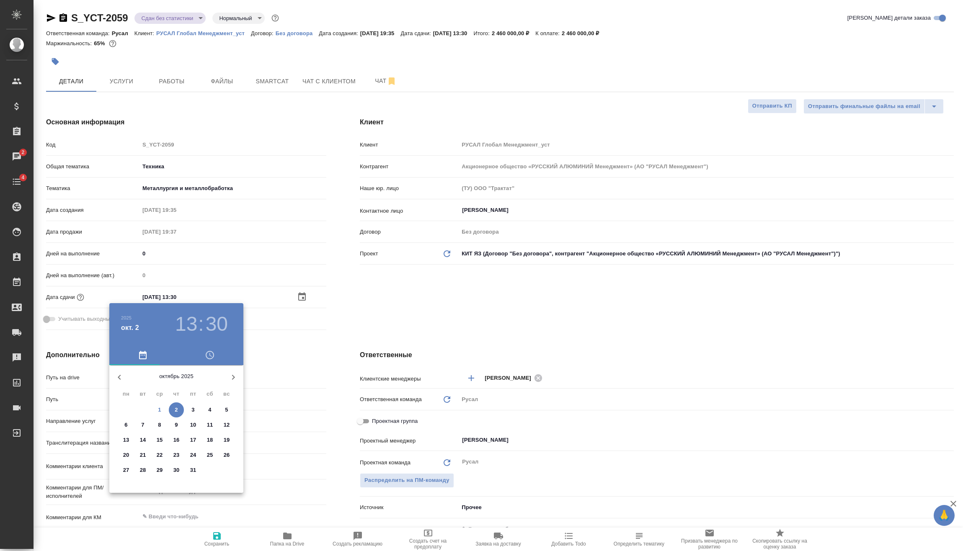
click at [160, 410] on p "1" at bounding box center [159, 410] width 3 height 8
type input "01.10.2025 13:30"
type textarea "x"
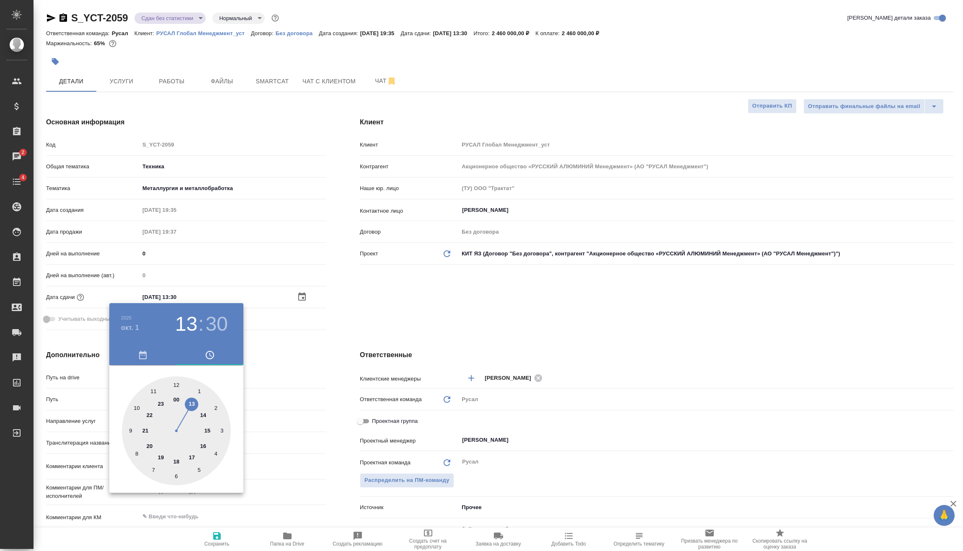
click at [192, 403] on div at bounding box center [176, 431] width 109 height 109
type textarea "x"
click at [287, 343] on div at bounding box center [481, 275] width 963 height 551
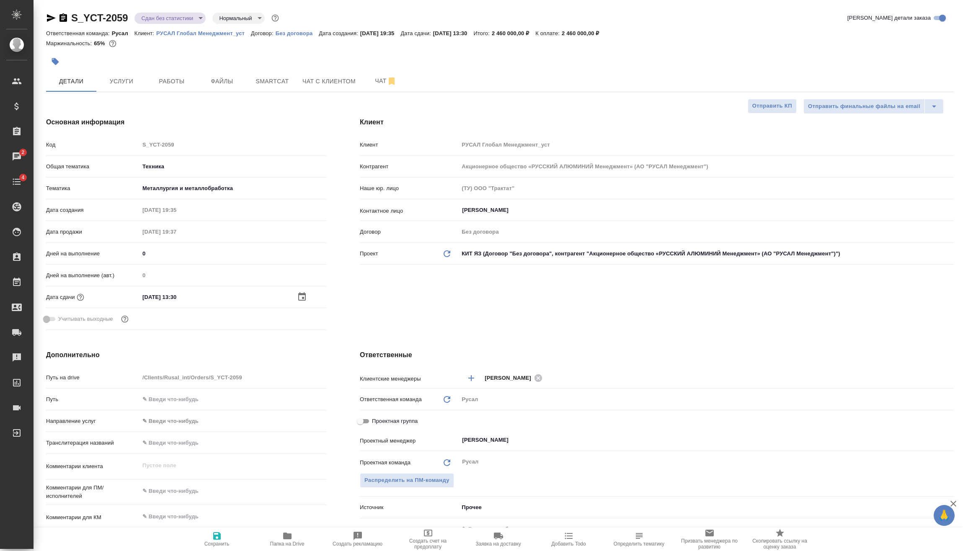
click at [221, 531] on button "Сохранить" at bounding box center [217, 539] width 70 height 23
type textarea "x"
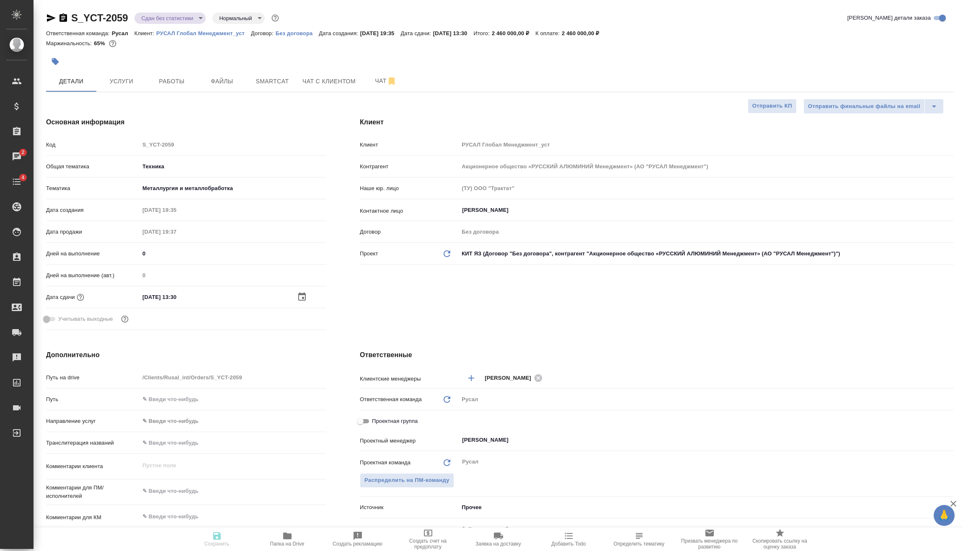
type textarea "x"
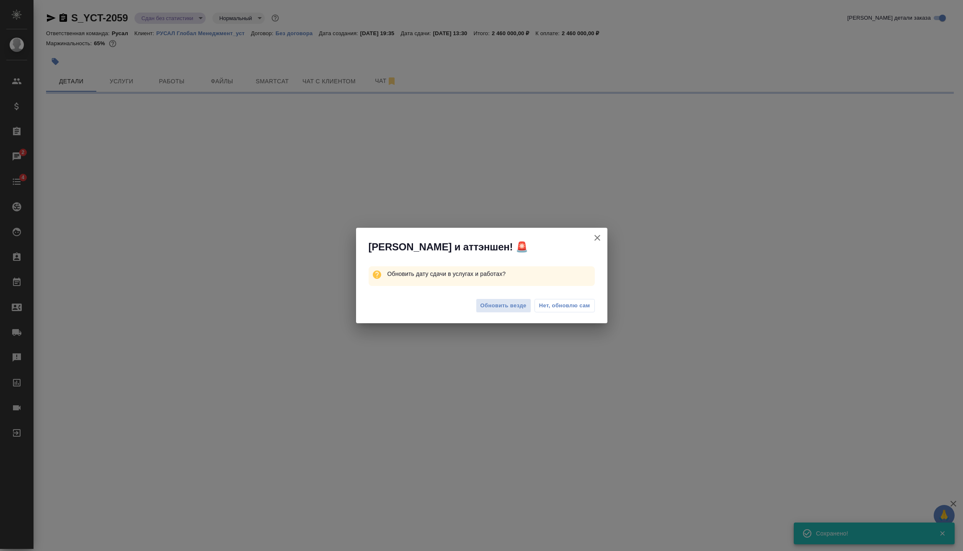
select select "RU"
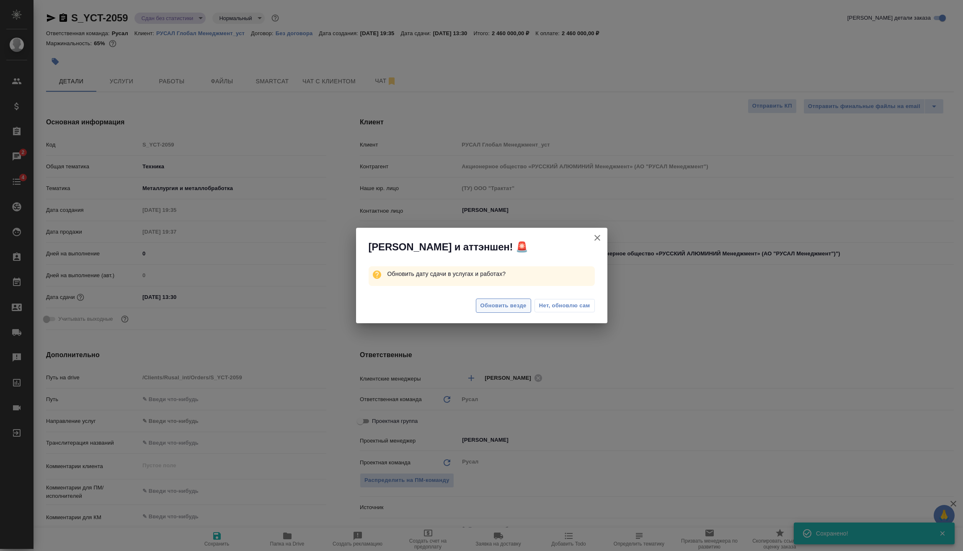
type textarea "x"
click at [494, 306] on span "Обновить везде" at bounding box center [504, 306] width 46 height 10
type textarea "x"
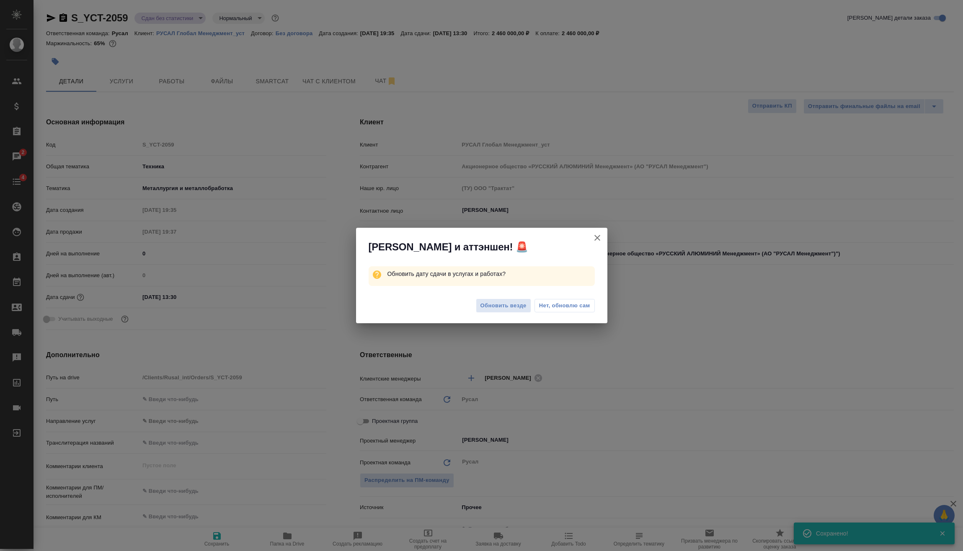
type textarea "x"
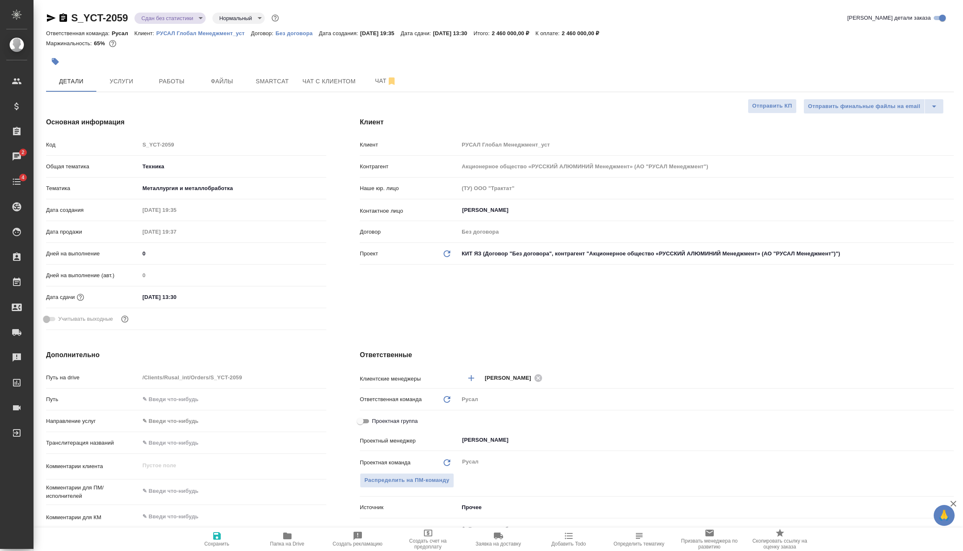
type textarea "x"
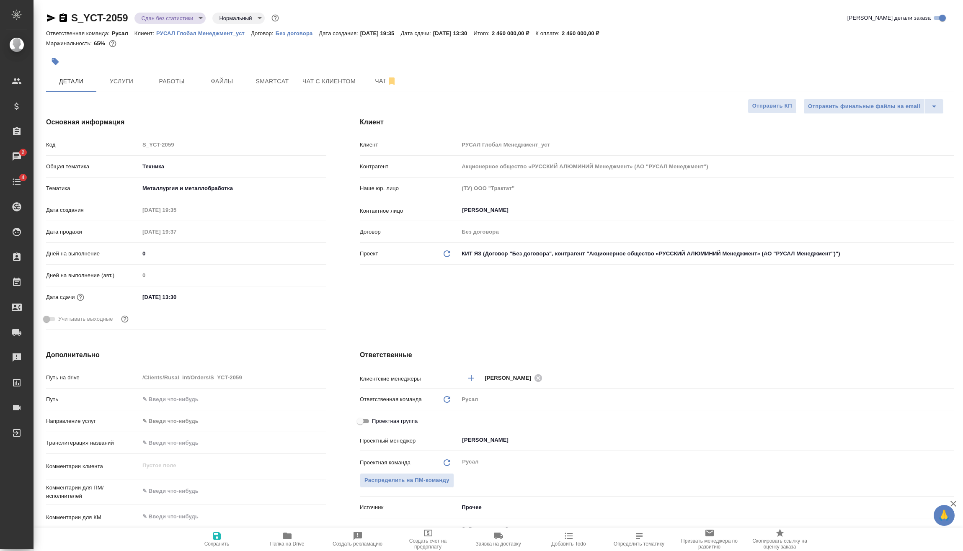
type textarea "x"
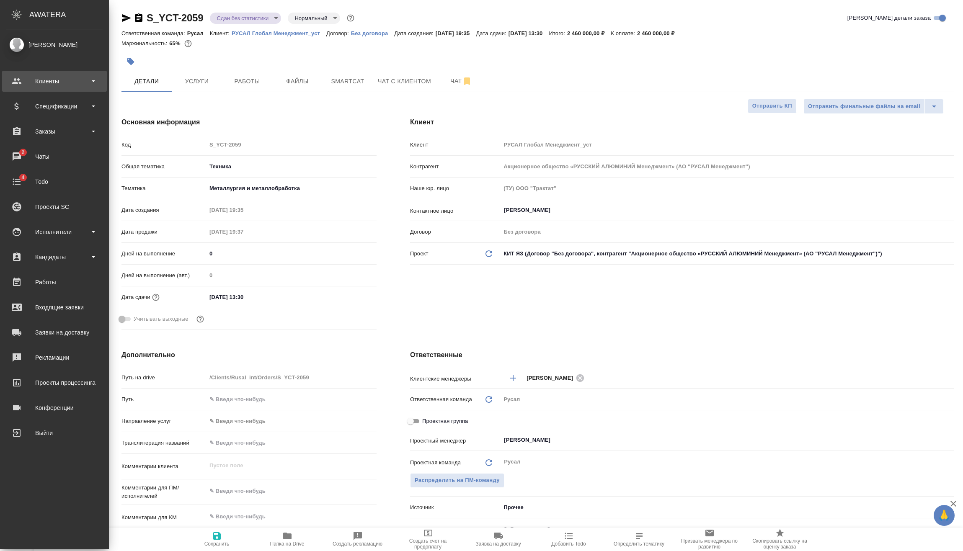
type textarea "x"
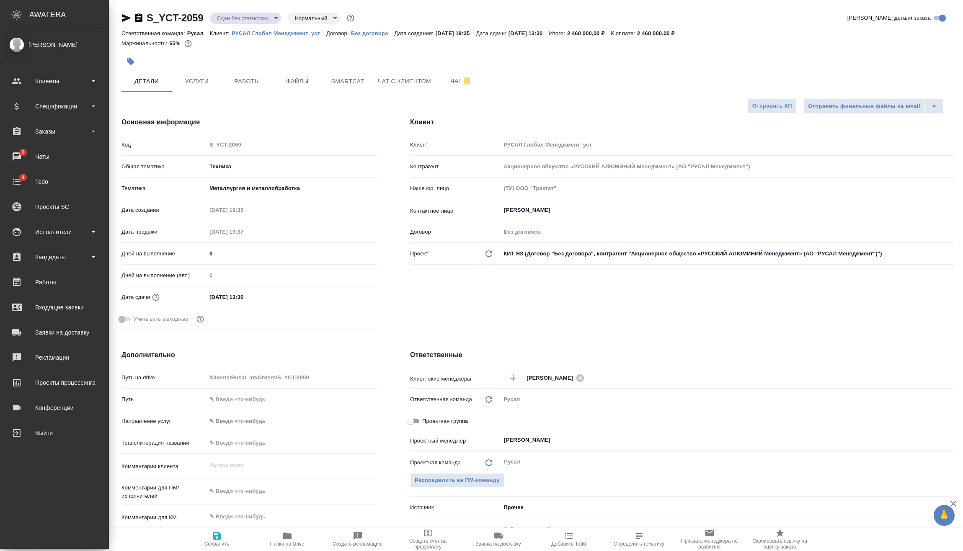
type textarea "x"
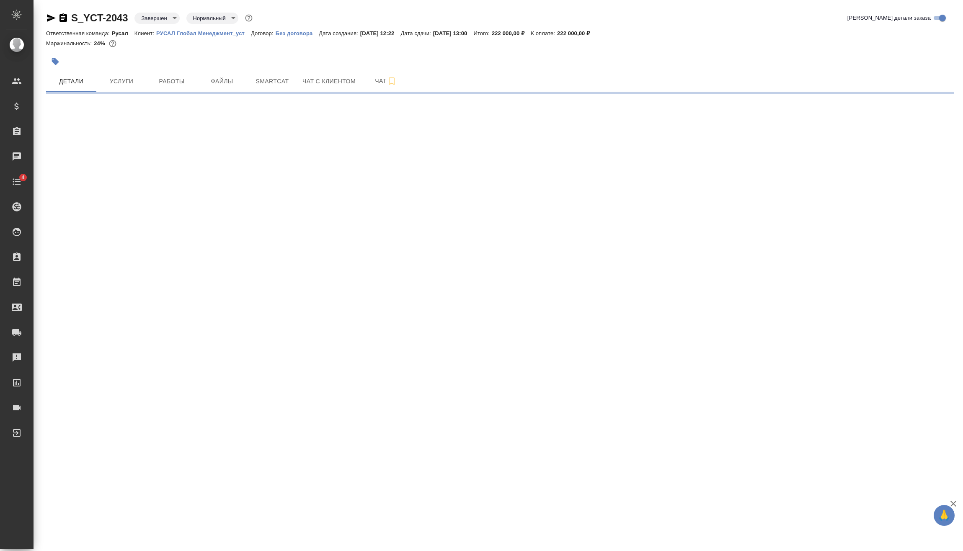
select select "RU"
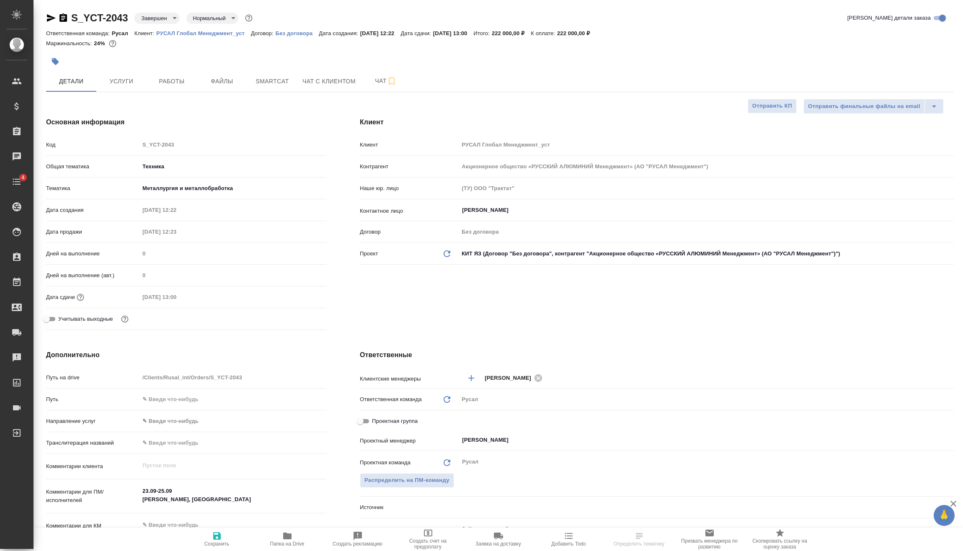
type textarea "x"
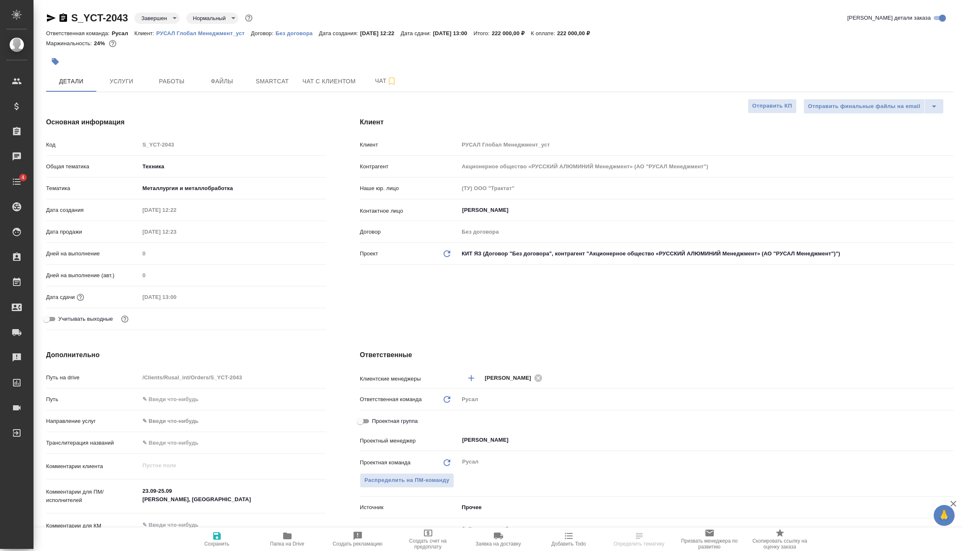
type textarea "x"
click at [139, 72] on button "Услуги" at bounding box center [121, 81] width 50 height 21
